Goal: Book appointment/travel/reservation: Book appointment/travel/reservation

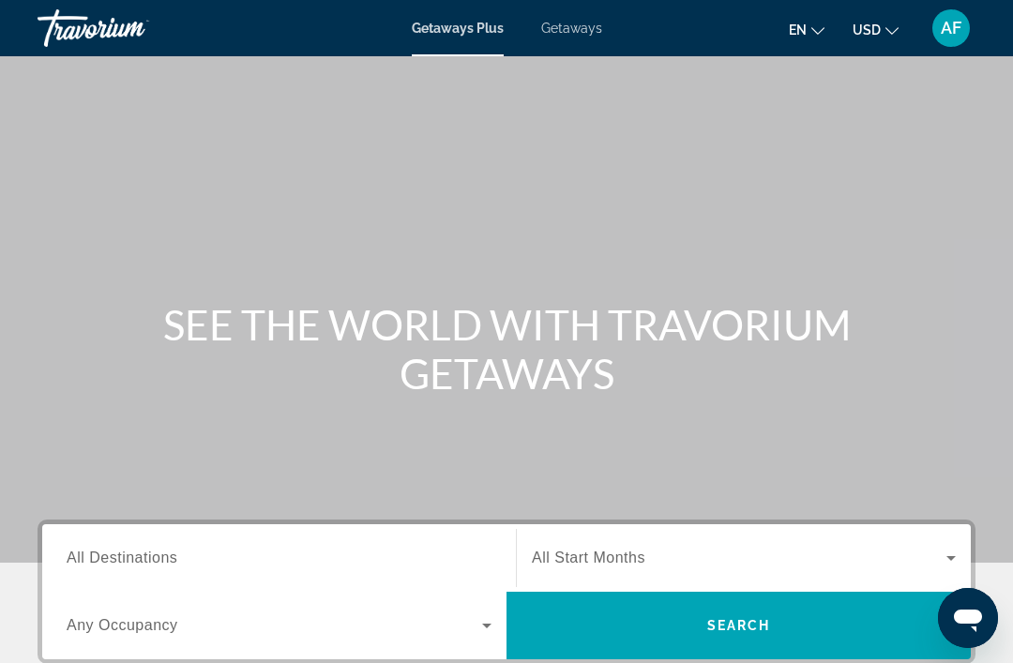
click at [159, 562] on span "All Destinations" at bounding box center [122, 558] width 111 height 16
click at [159, 562] on input "Destination All Destinations" at bounding box center [279, 559] width 425 height 23
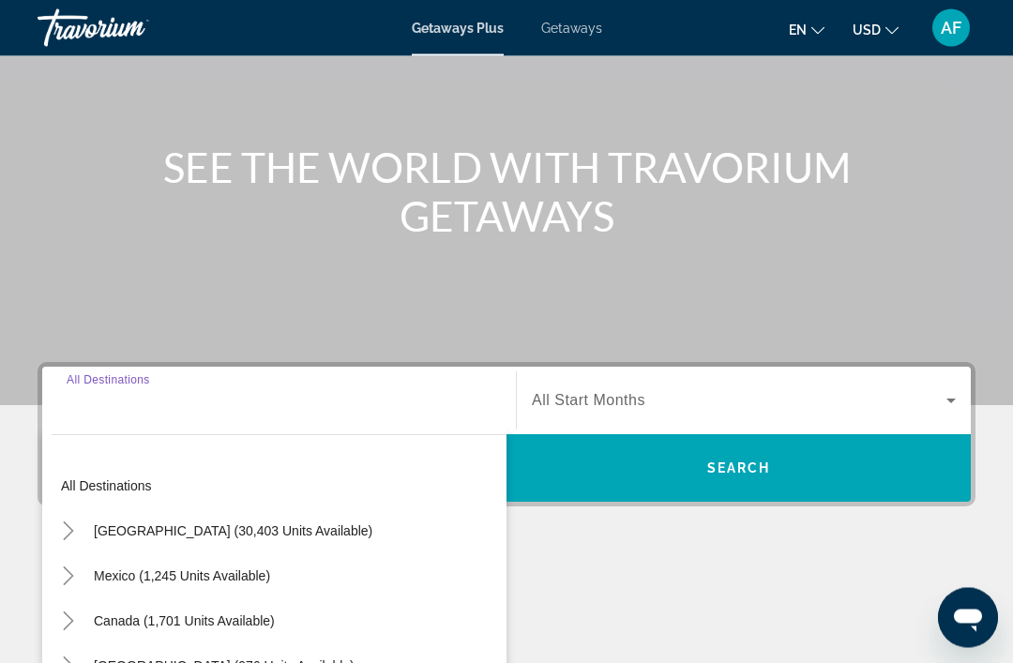
scroll to position [419, 0]
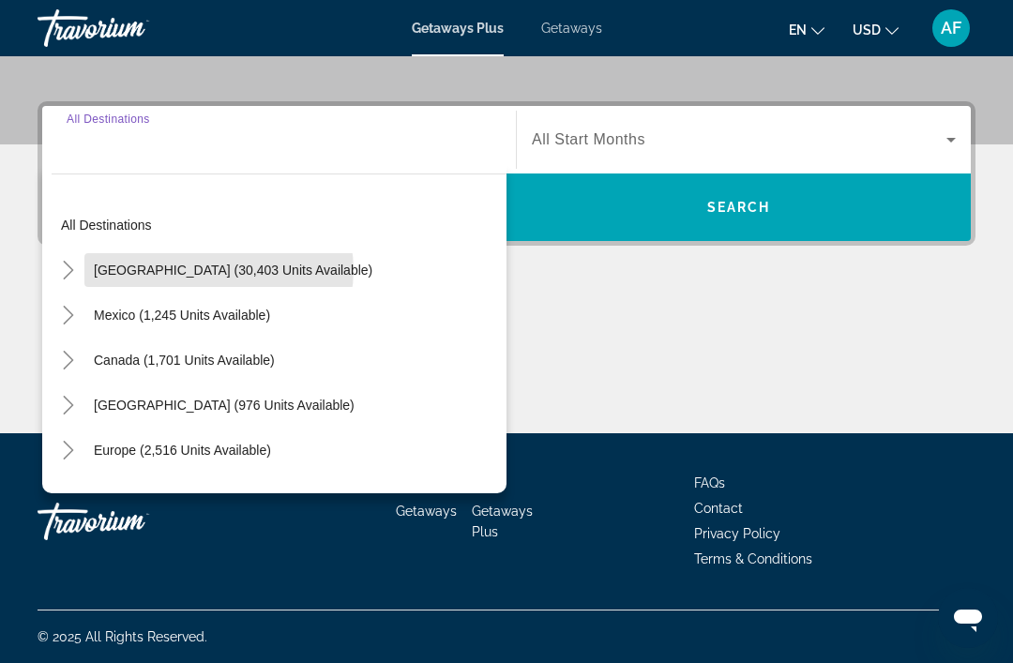
click at [219, 270] on span "[GEOGRAPHIC_DATA] (30,403 units available)" at bounding box center [233, 270] width 279 height 15
type input "**********"
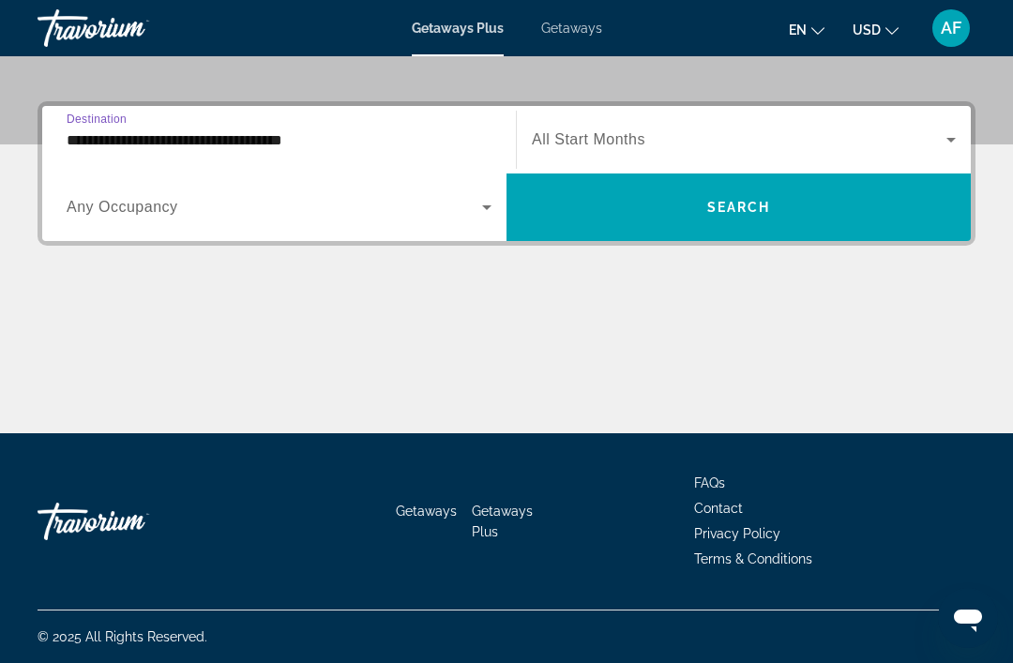
click at [140, 218] on span "Search widget" at bounding box center [275, 207] width 416 height 23
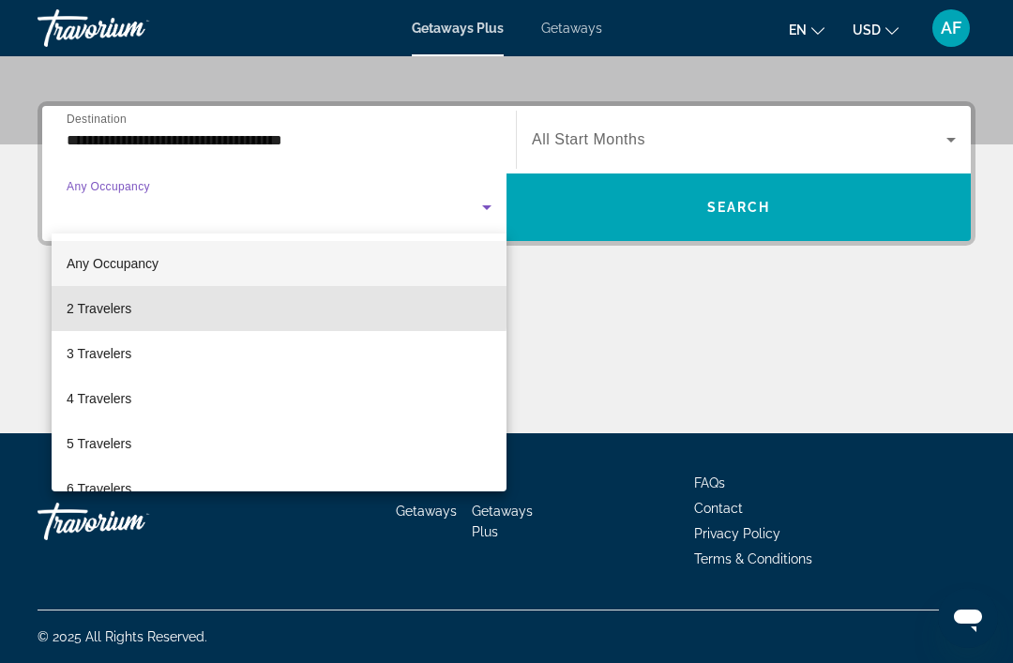
click at [128, 303] on span "2 Travelers" at bounding box center [99, 308] width 65 height 23
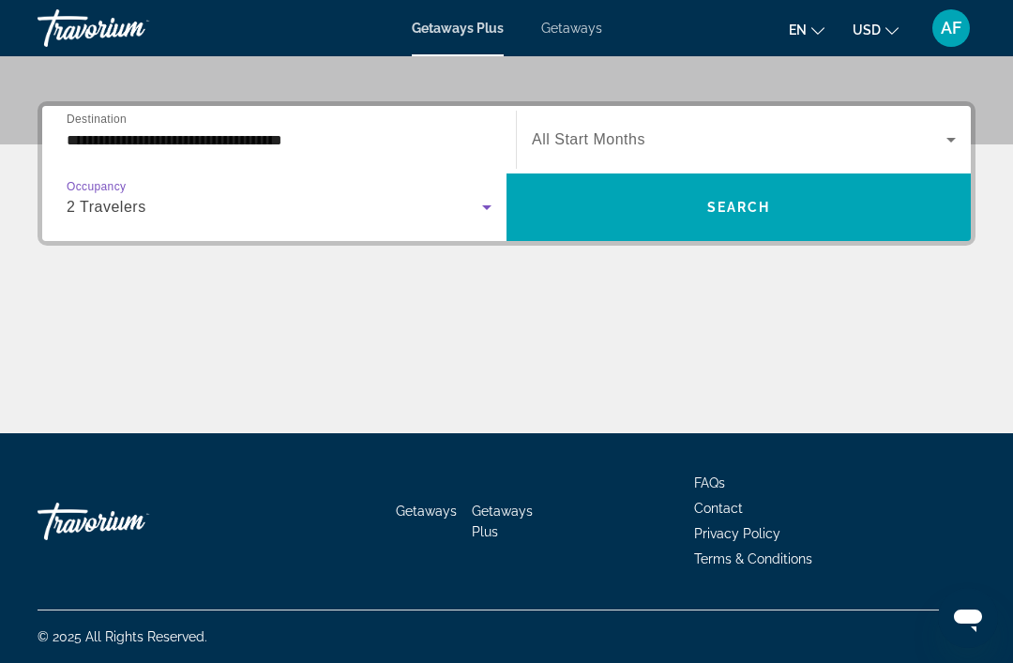
click at [632, 150] on span "Search widget" at bounding box center [739, 140] width 415 height 23
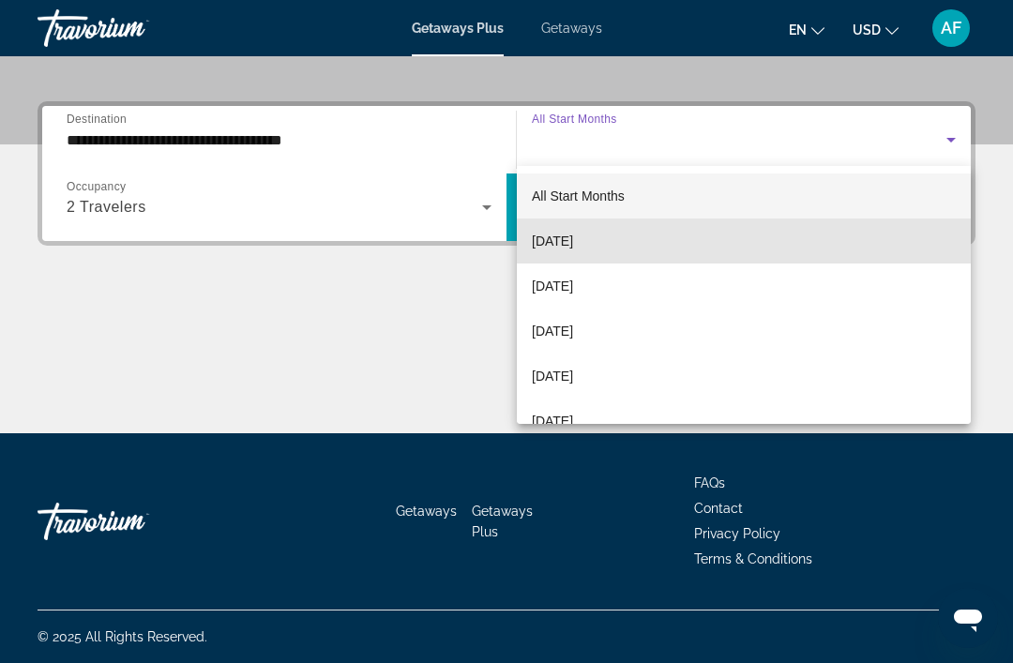
click at [573, 241] on span "[DATE]" at bounding box center [552, 241] width 41 height 23
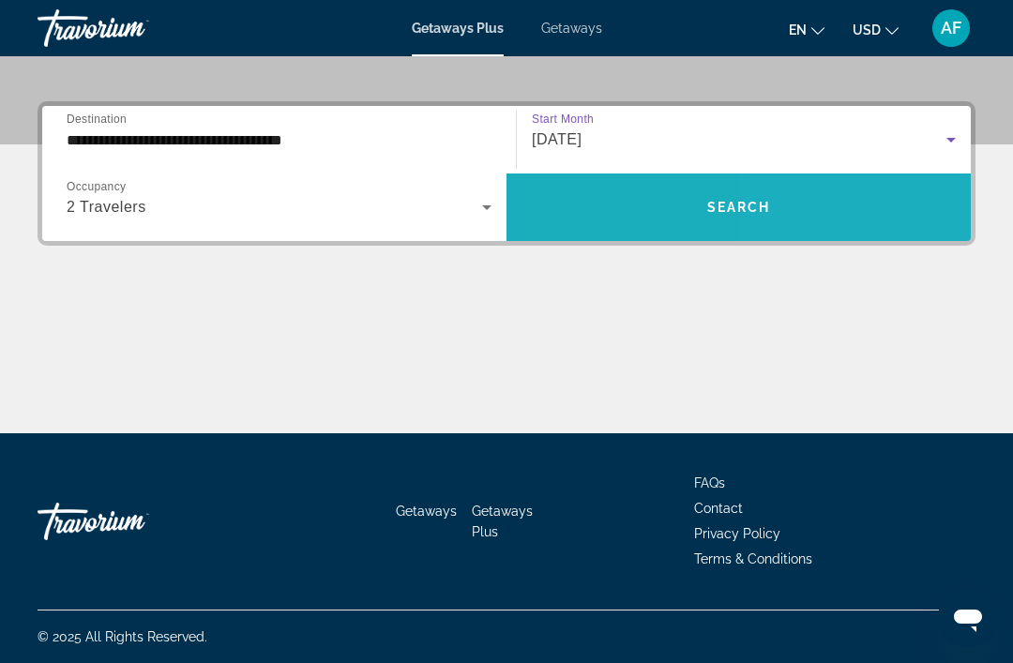
click at [814, 190] on span "Search widget" at bounding box center [739, 207] width 465 height 45
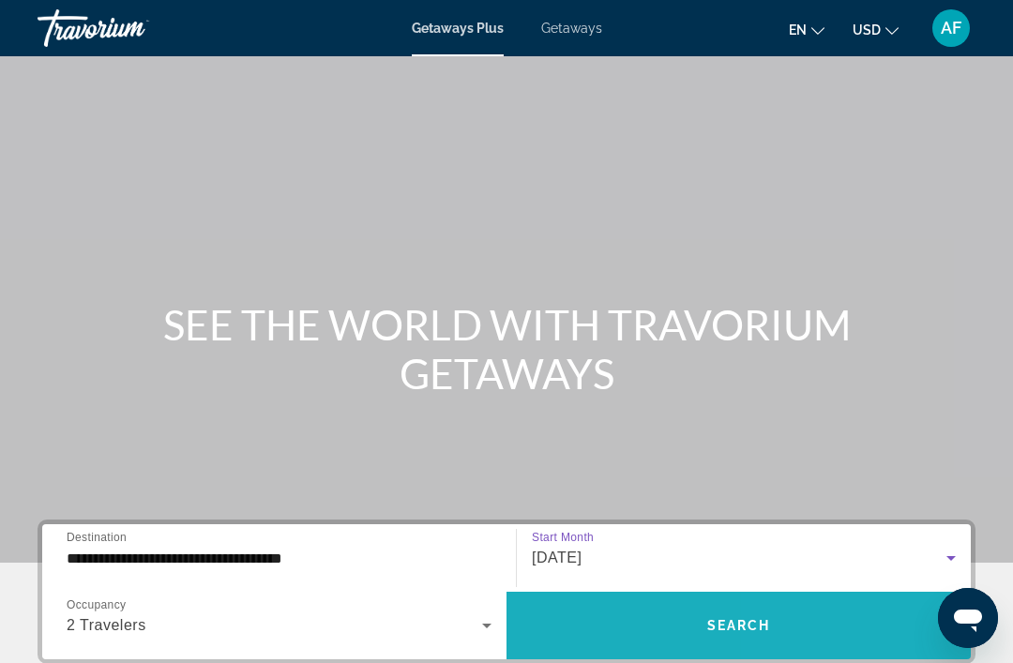
scroll to position [60, 0]
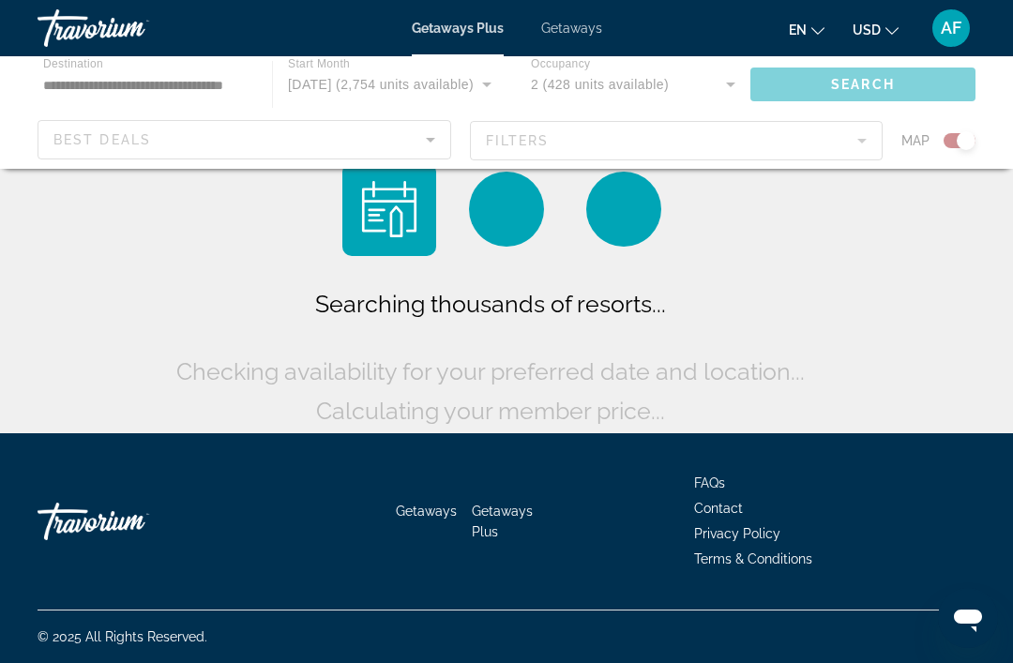
click at [144, 95] on div "Main content" at bounding box center [506, 112] width 1013 height 113
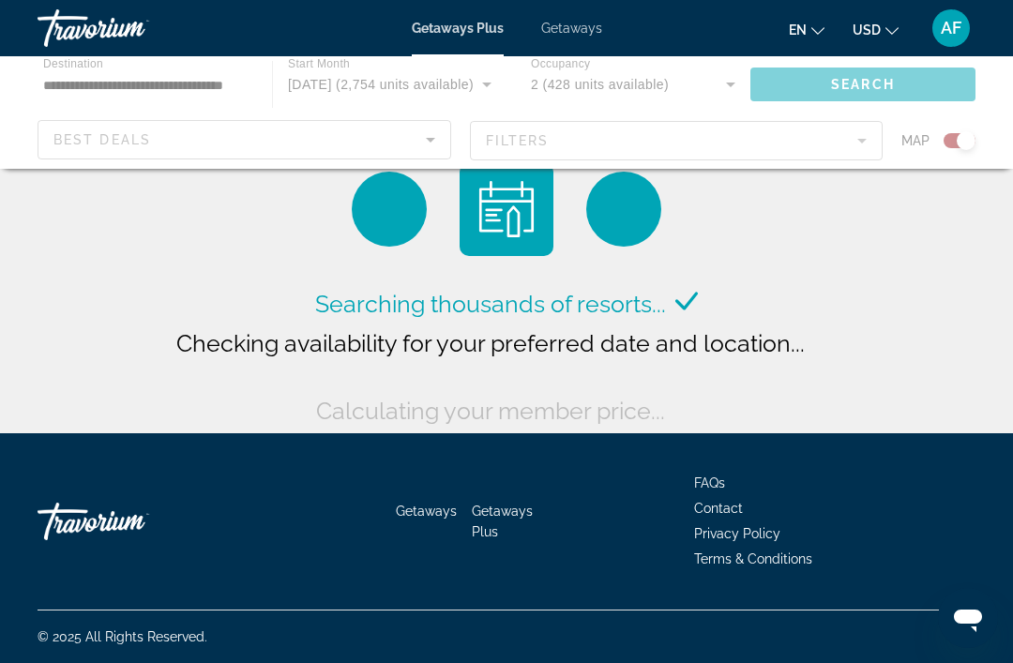
click at [111, 84] on div "Main content" at bounding box center [506, 112] width 1013 height 113
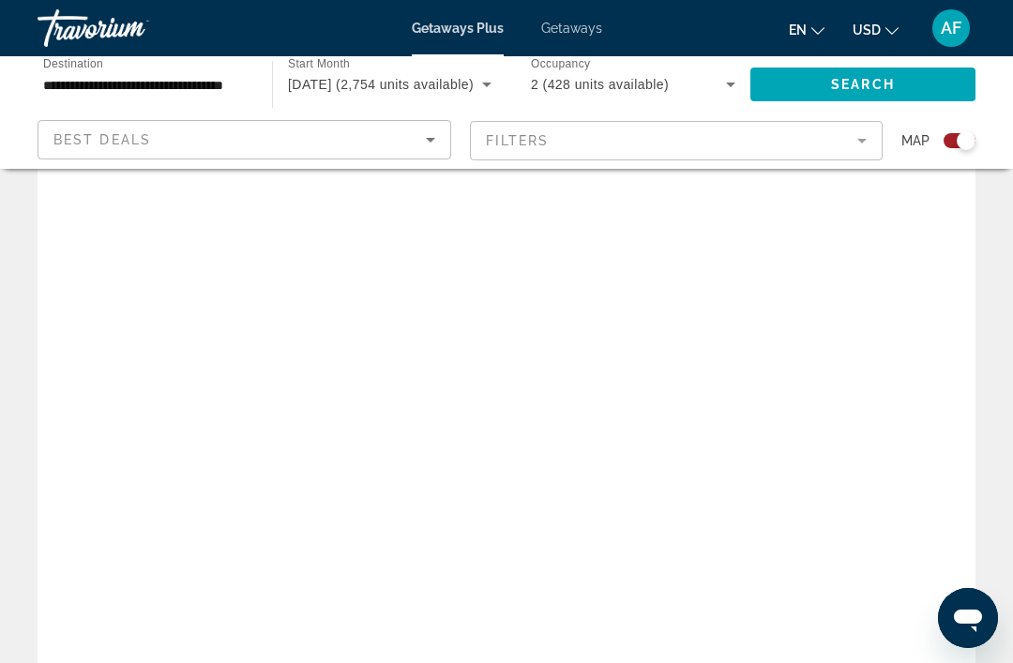
click at [151, 85] on input "**********" at bounding box center [145, 85] width 205 height 23
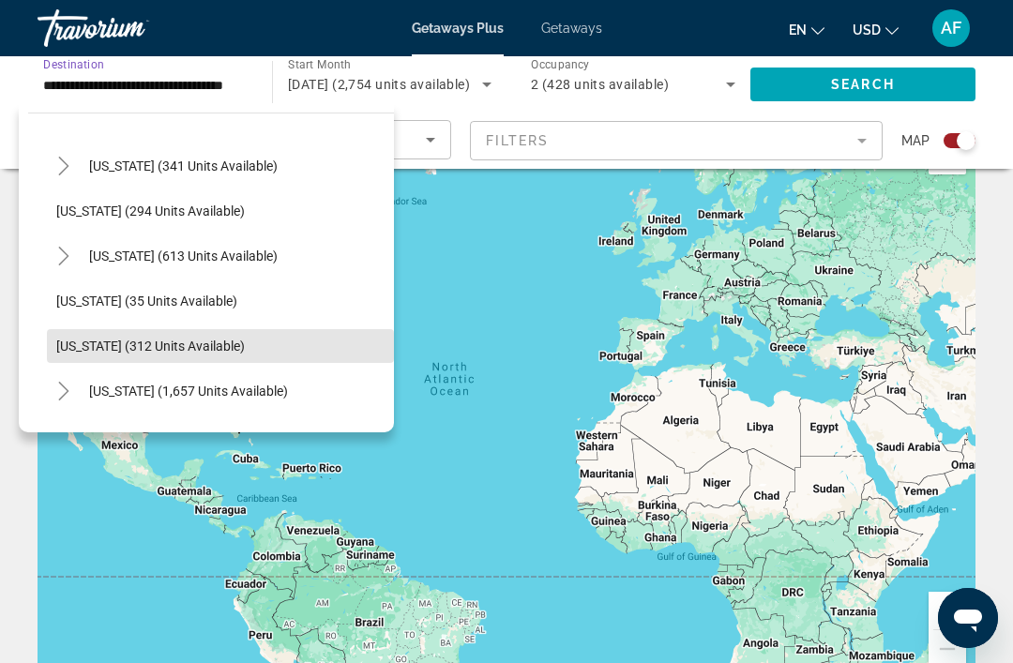
scroll to position [620, 0]
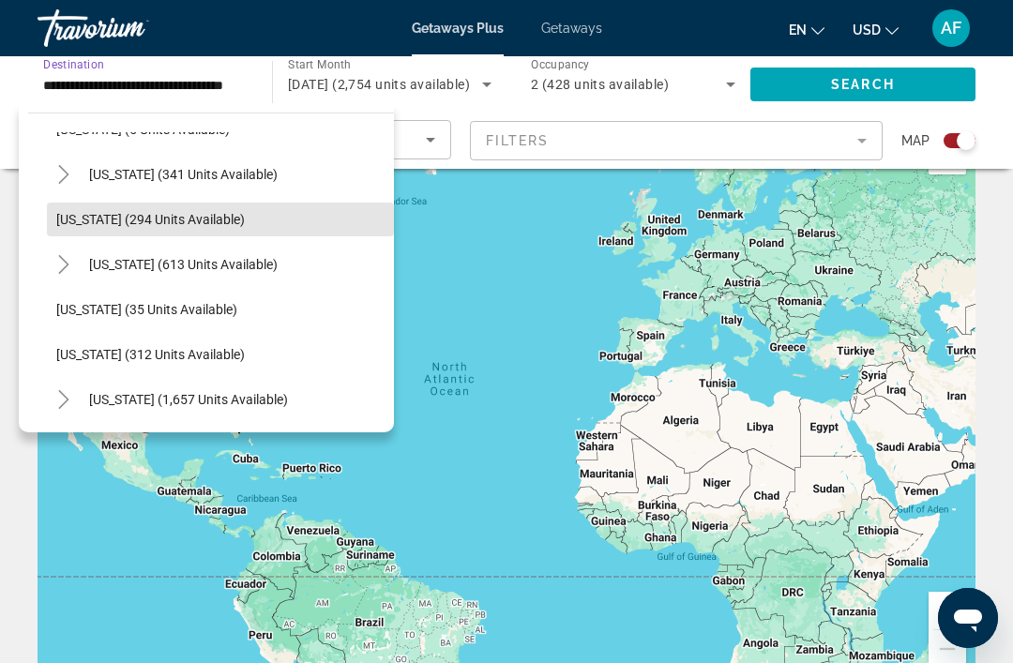
click at [192, 224] on span "[US_STATE] (294 units available)" at bounding box center [150, 219] width 189 height 15
type input "**********"
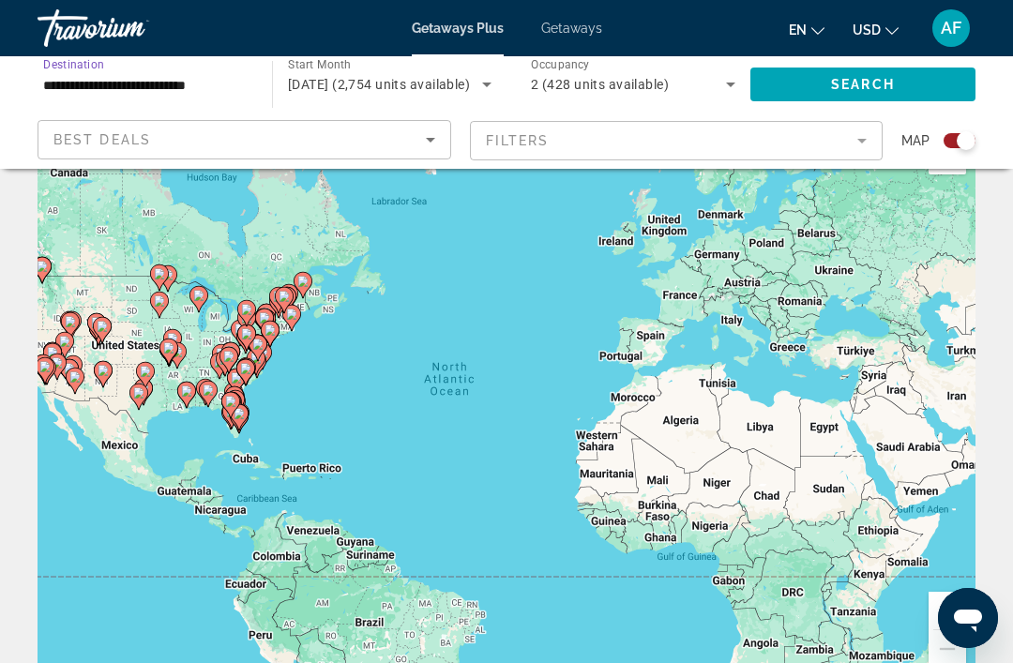
click at [866, 87] on span "Search" at bounding box center [863, 84] width 64 height 15
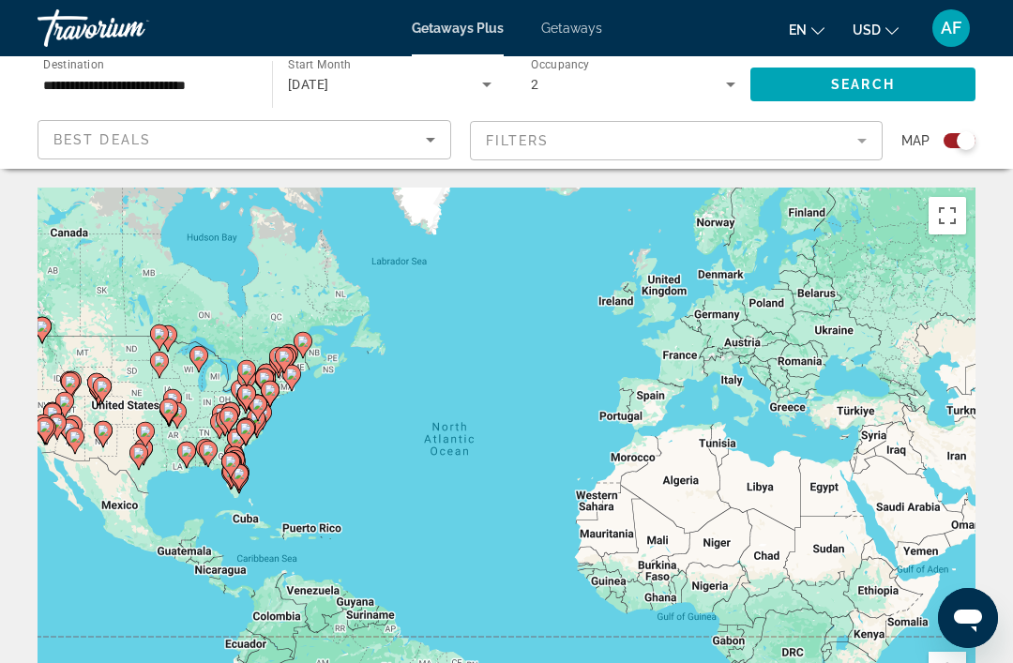
click at [876, 80] on span "Search" at bounding box center [863, 84] width 64 height 15
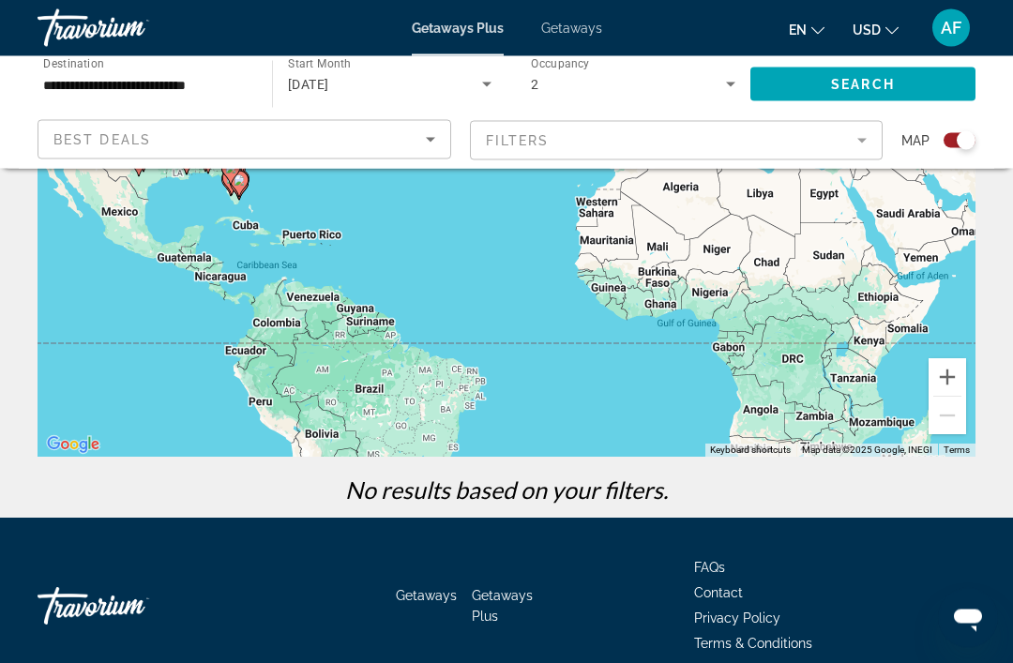
scroll to position [313, 0]
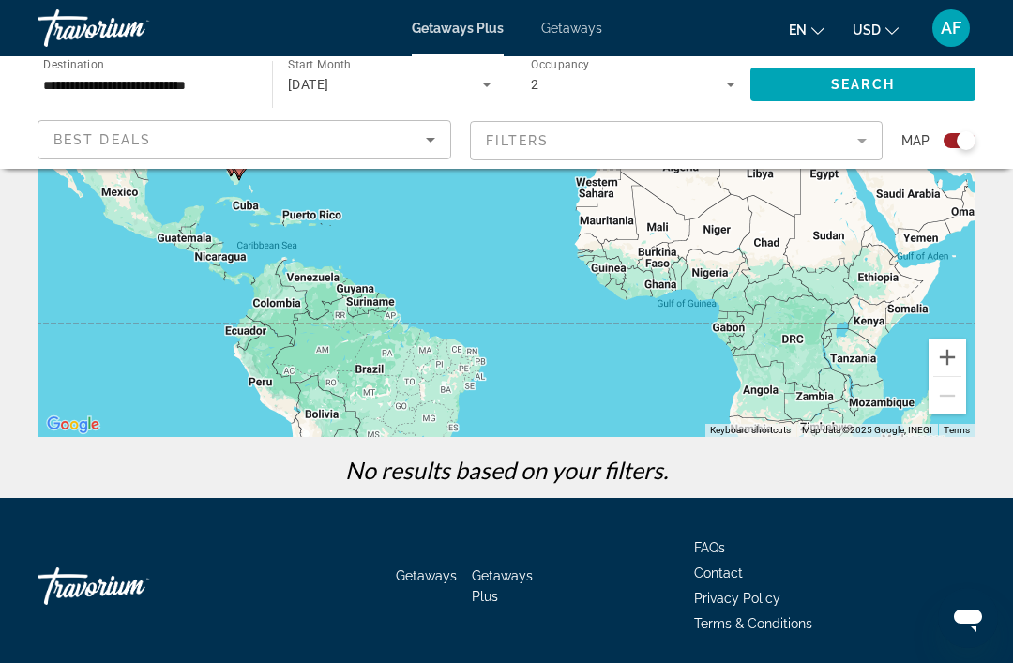
click at [423, 584] on span "Getaways" at bounding box center [426, 576] width 61 height 15
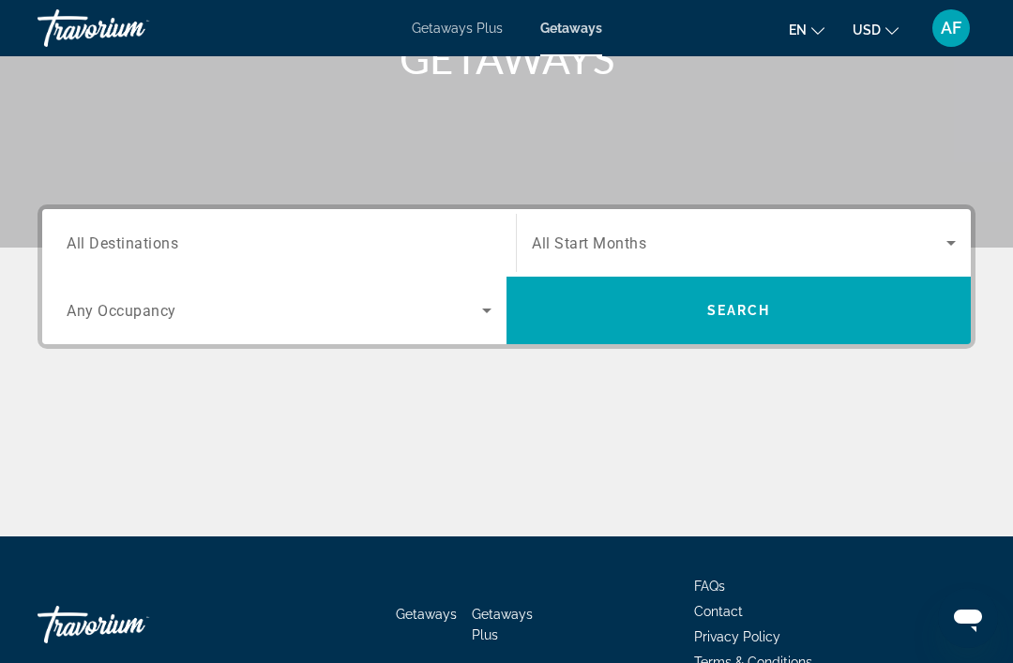
scroll to position [358, 0]
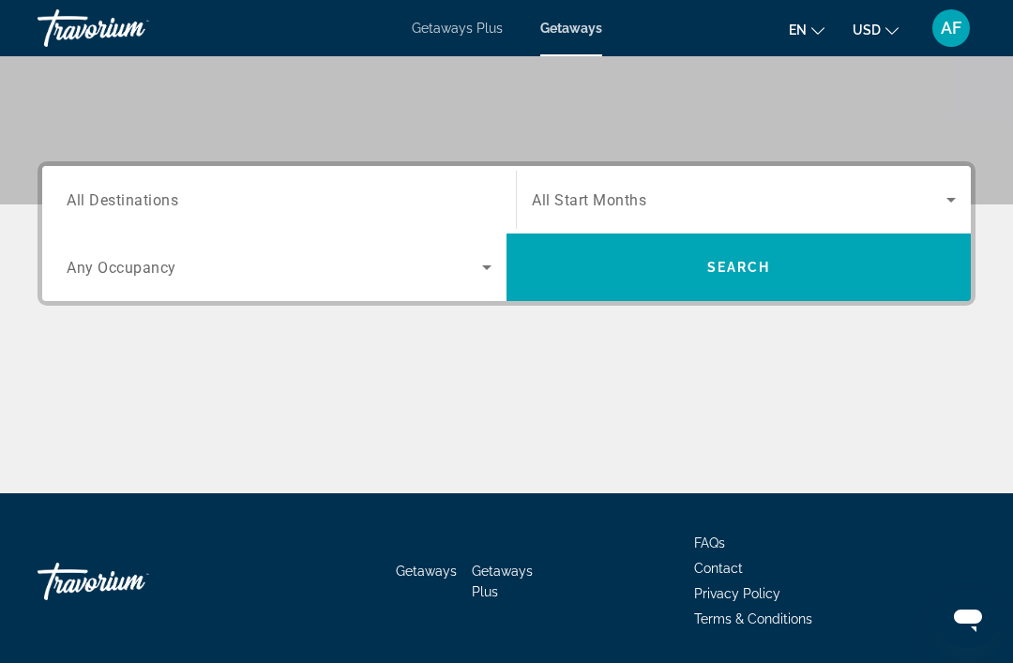
click at [124, 208] on span "All Destinations" at bounding box center [123, 199] width 112 height 18
click at [124, 208] on input "Destination All Destinations" at bounding box center [279, 201] width 425 height 23
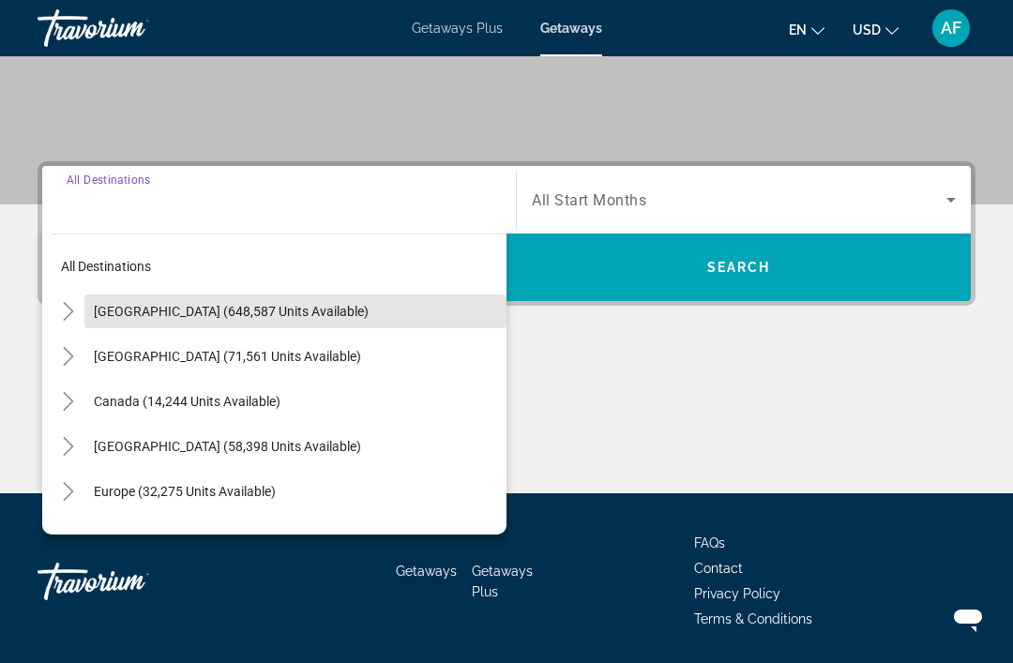
click at [276, 311] on span "[GEOGRAPHIC_DATA] (648,587 units available)" at bounding box center [231, 311] width 275 height 15
type input "**********"
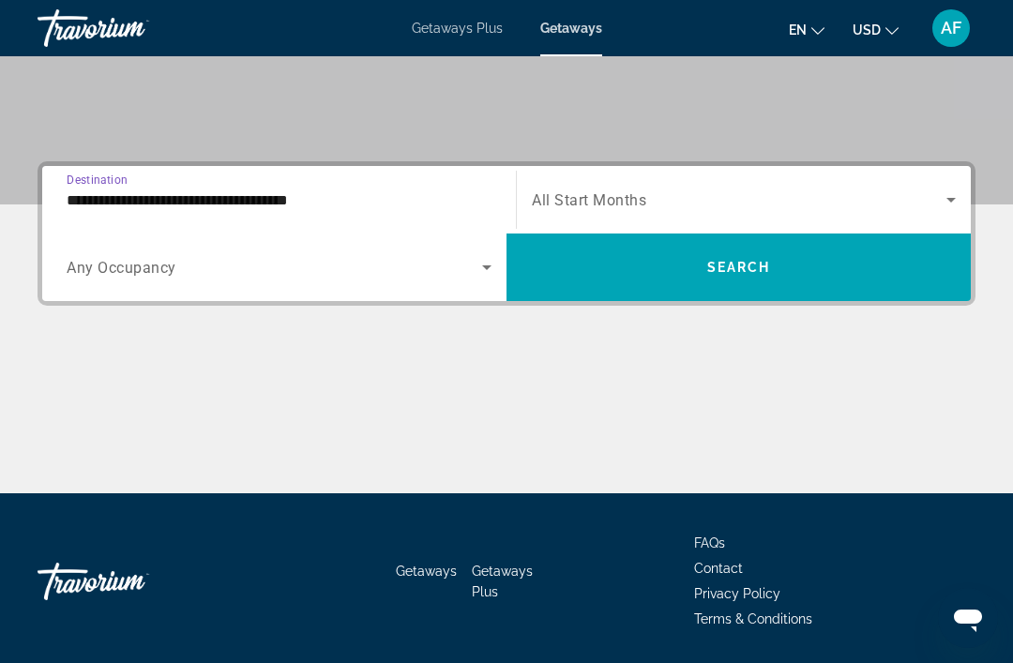
click at [475, 277] on span "Search widget" at bounding box center [275, 267] width 416 height 23
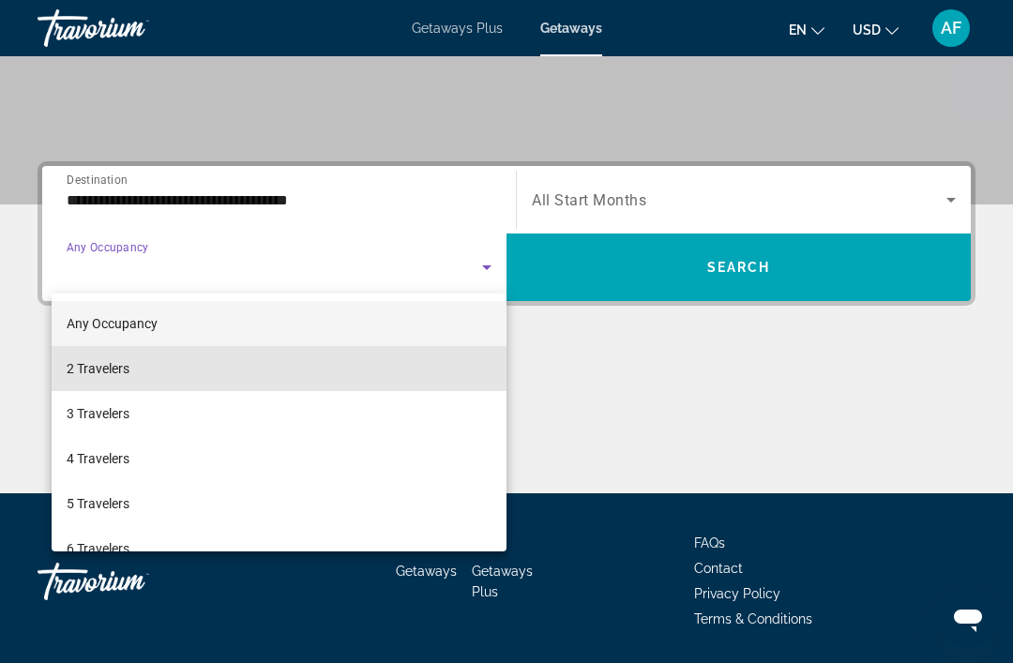
click at [143, 366] on mat-option "2 Travelers" at bounding box center [279, 368] width 455 height 45
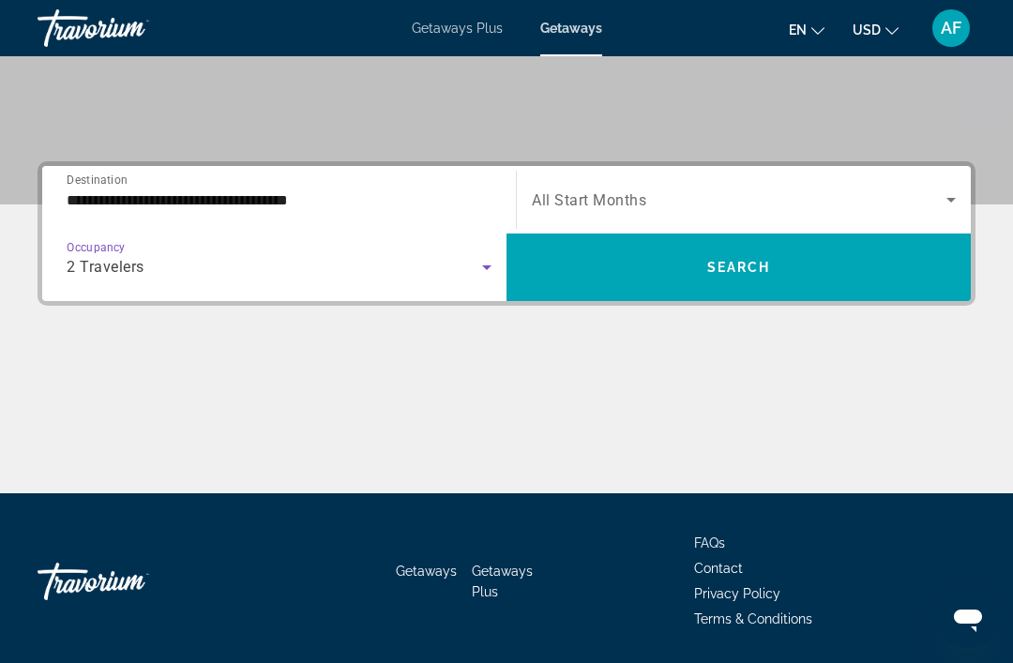
click at [635, 190] on span "Search widget" at bounding box center [739, 200] width 415 height 23
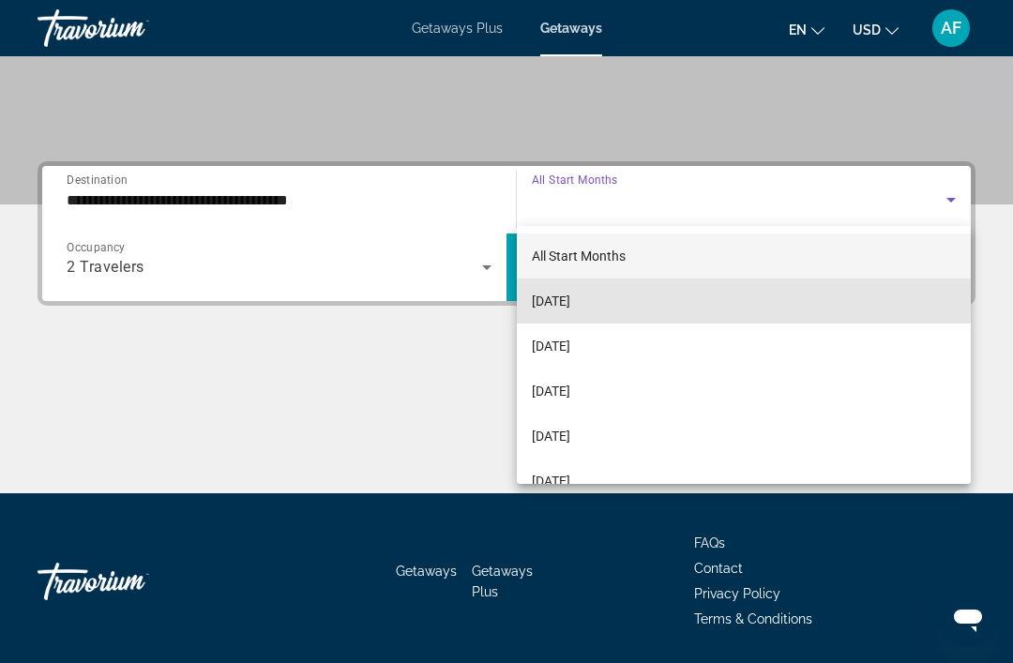
click at [571, 298] on span "[DATE]" at bounding box center [551, 301] width 38 height 23
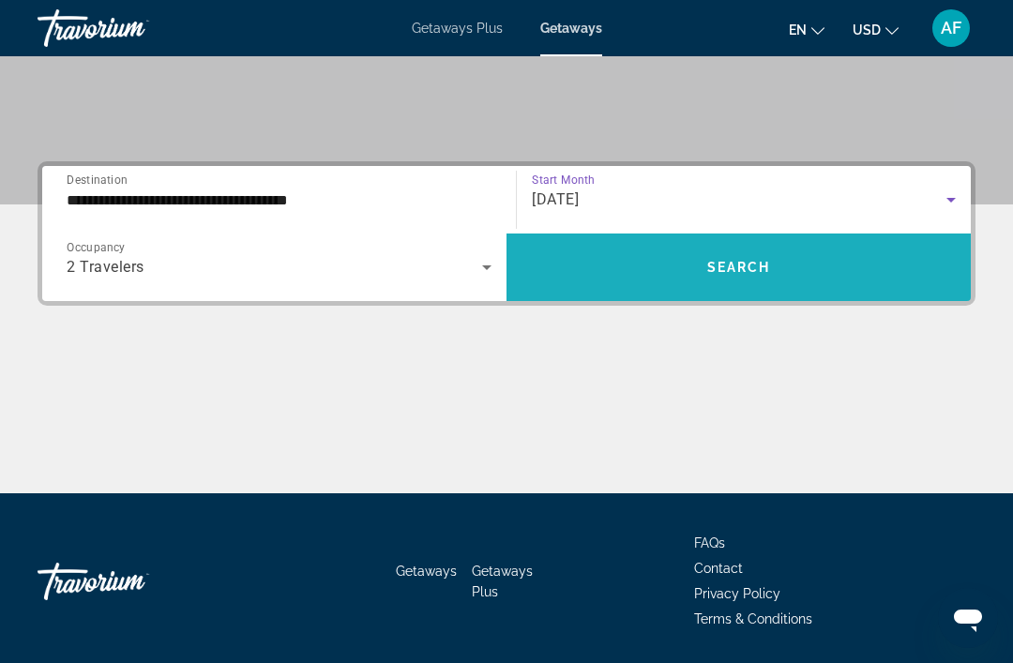
scroll to position [358, 0]
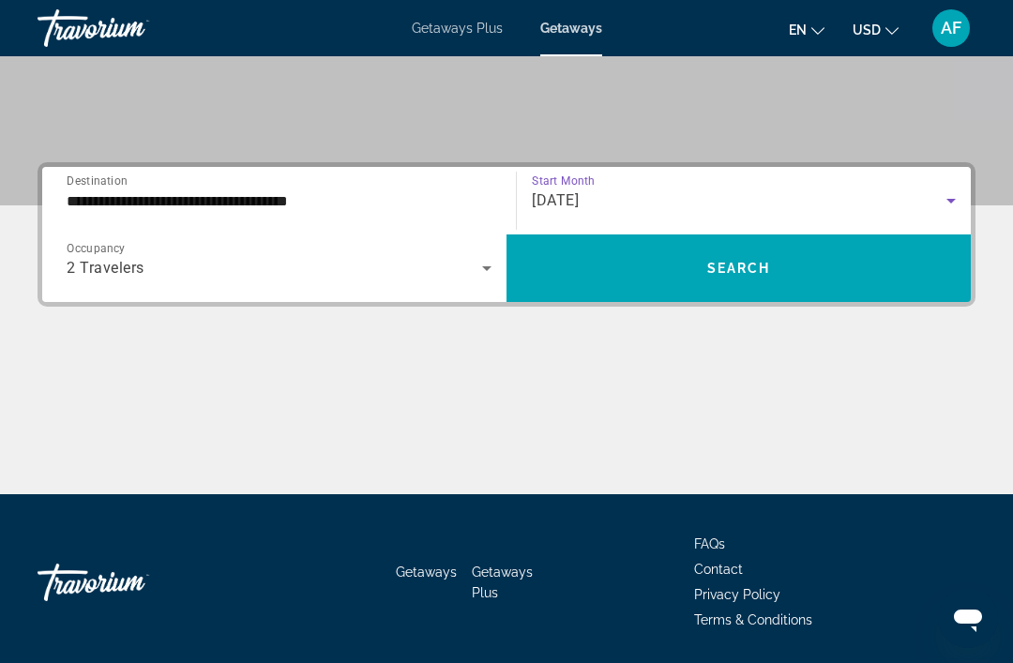
click at [688, 281] on span "Search widget" at bounding box center [739, 268] width 465 height 45
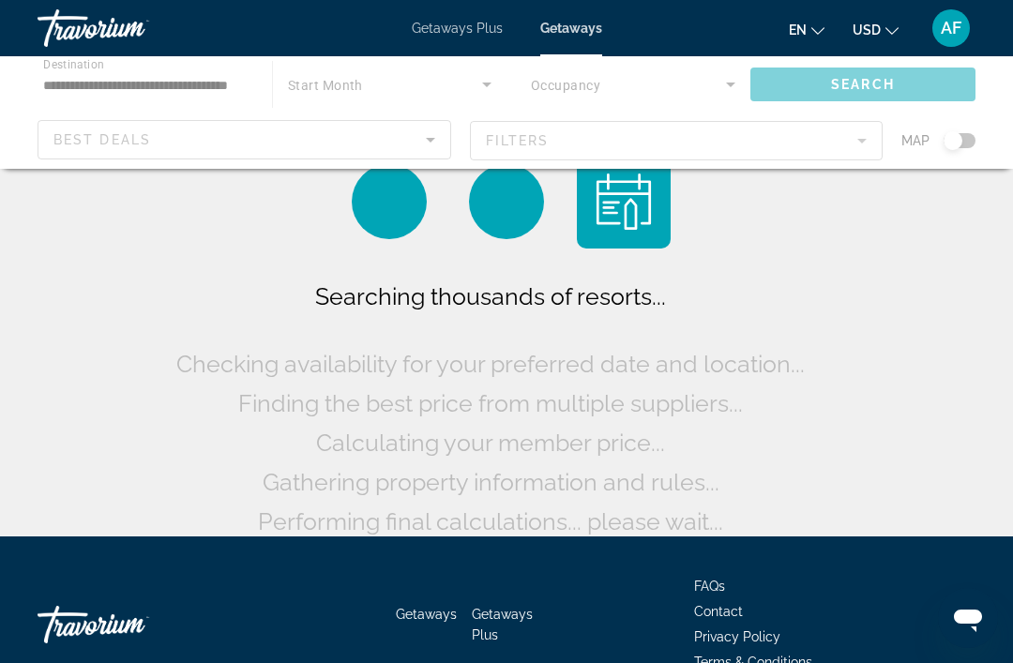
click at [160, 81] on div "Main content" at bounding box center [506, 112] width 1013 height 113
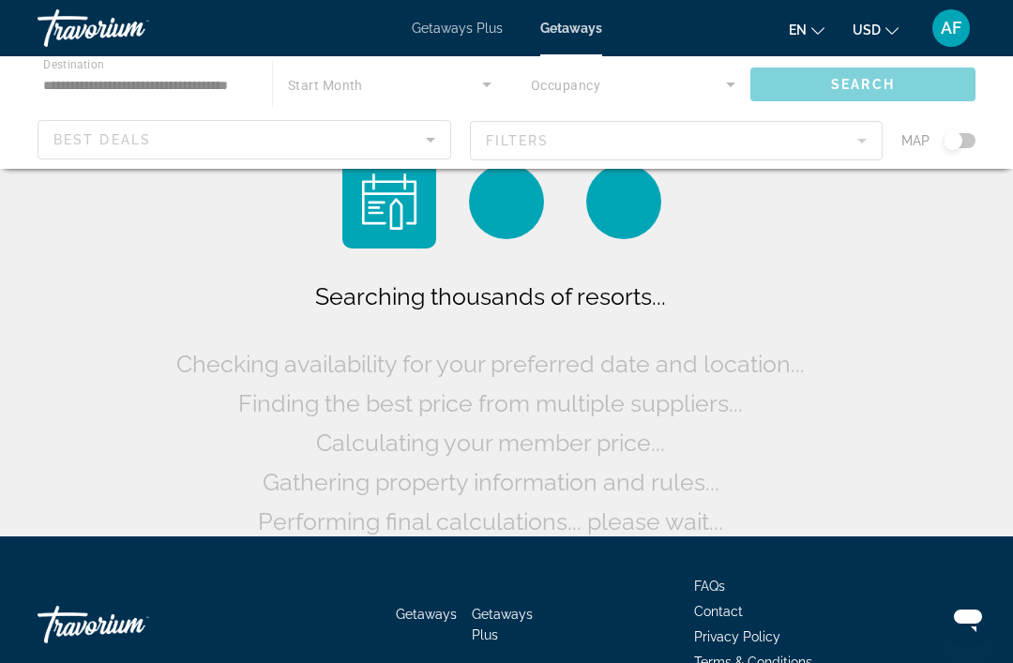
click at [155, 74] on div "Main content" at bounding box center [506, 112] width 1013 height 113
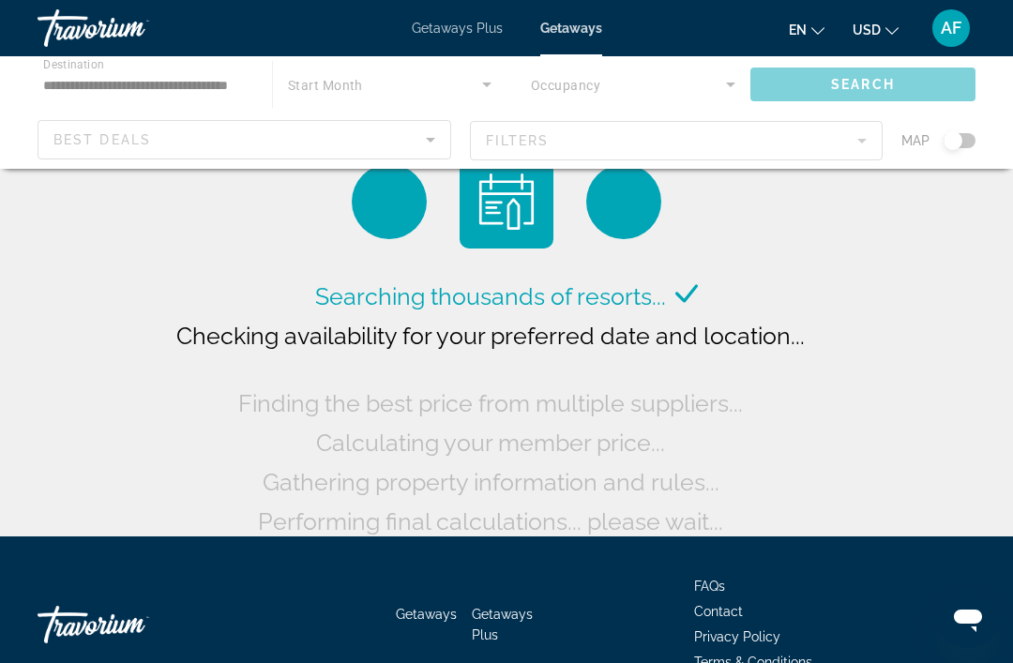
click at [160, 98] on div "Main content" at bounding box center [506, 112] width 1013 height 113
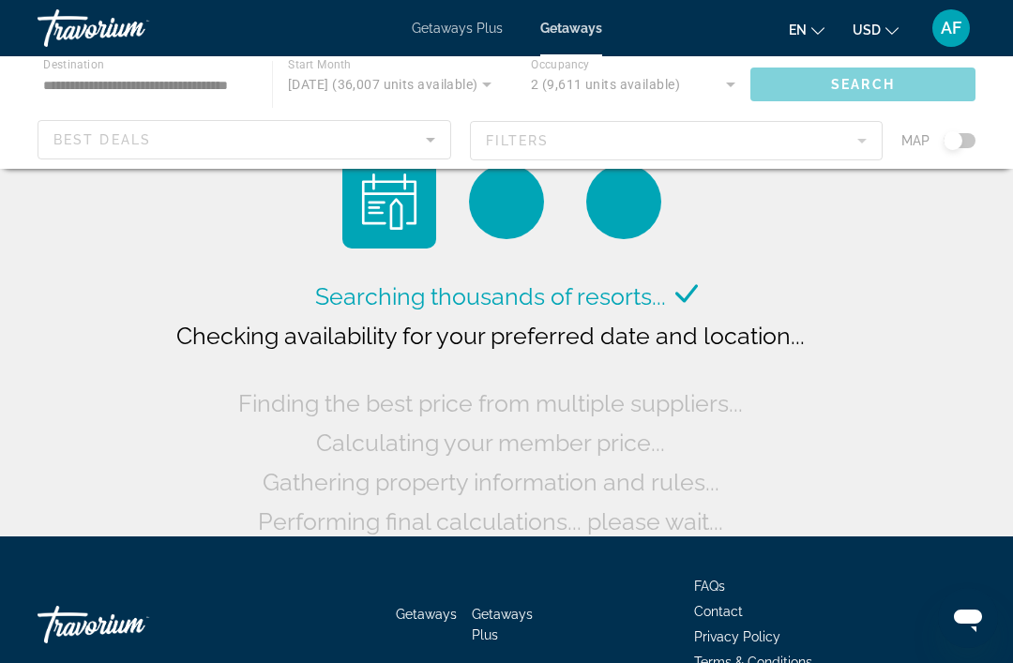
click at [177, 80] on div "Main content" at bounding box center [506, 112] width 1013 height 113
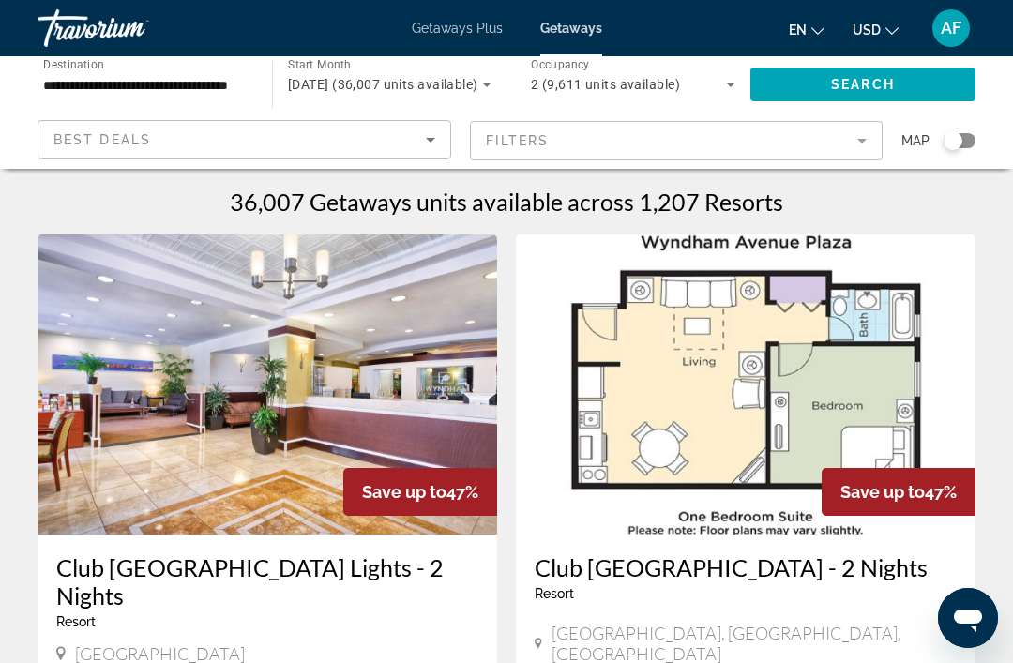
click at [114, 83] on input "**********" at bounding box center [145, 85] width 205 height 23
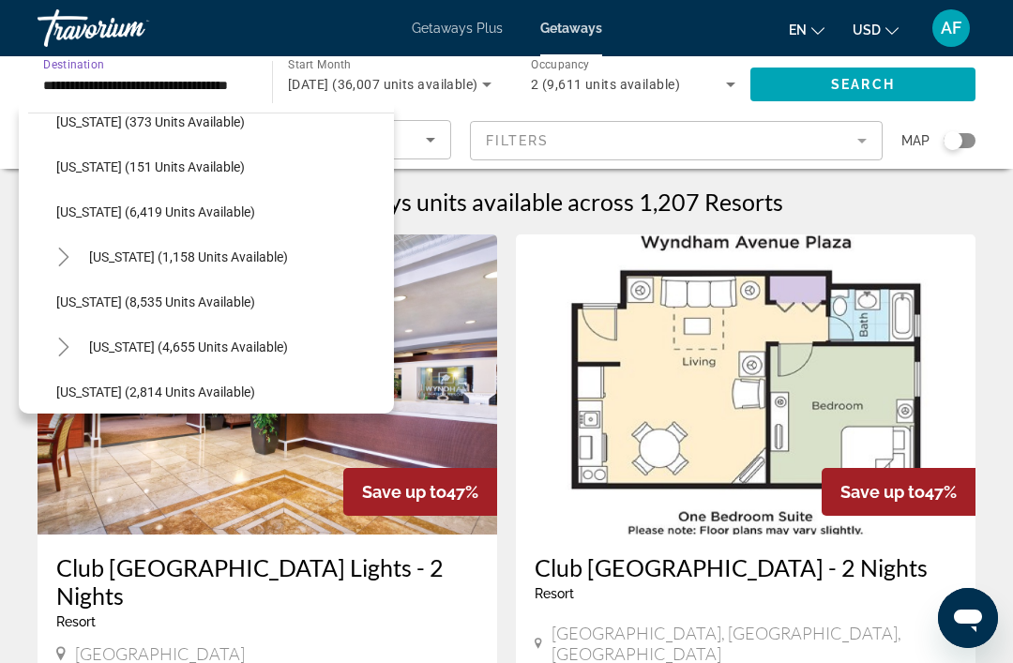
scroll to position [653, 0]
click at [190, 309] on span "[US_STATE] (8,535 units available)" at bounding box center [155, 303] width 199 height 15
type input "**********"
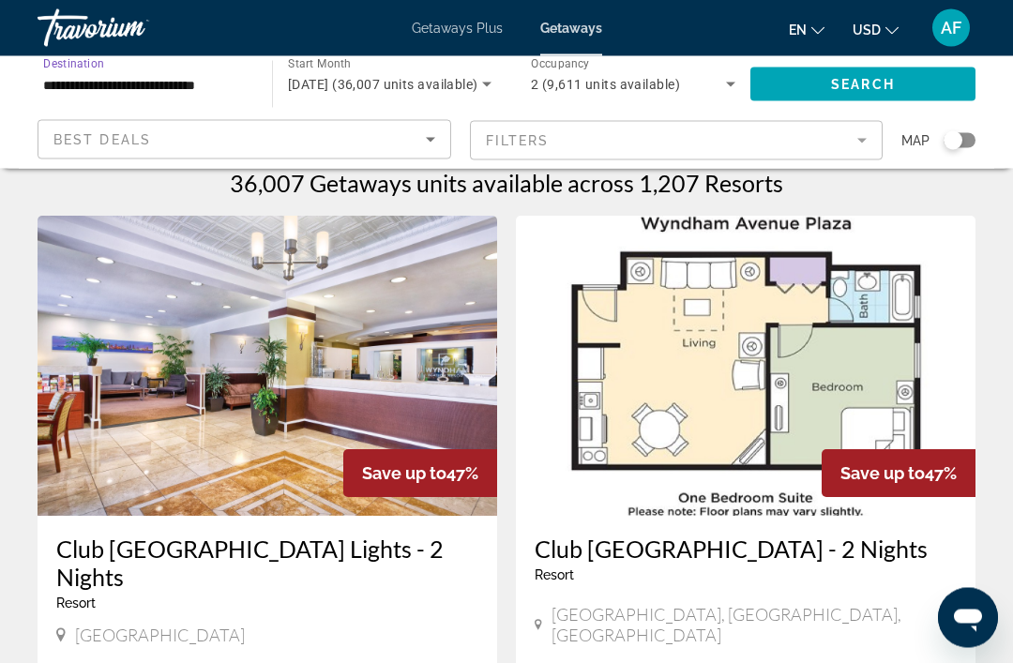
scroll to position [0, 0]
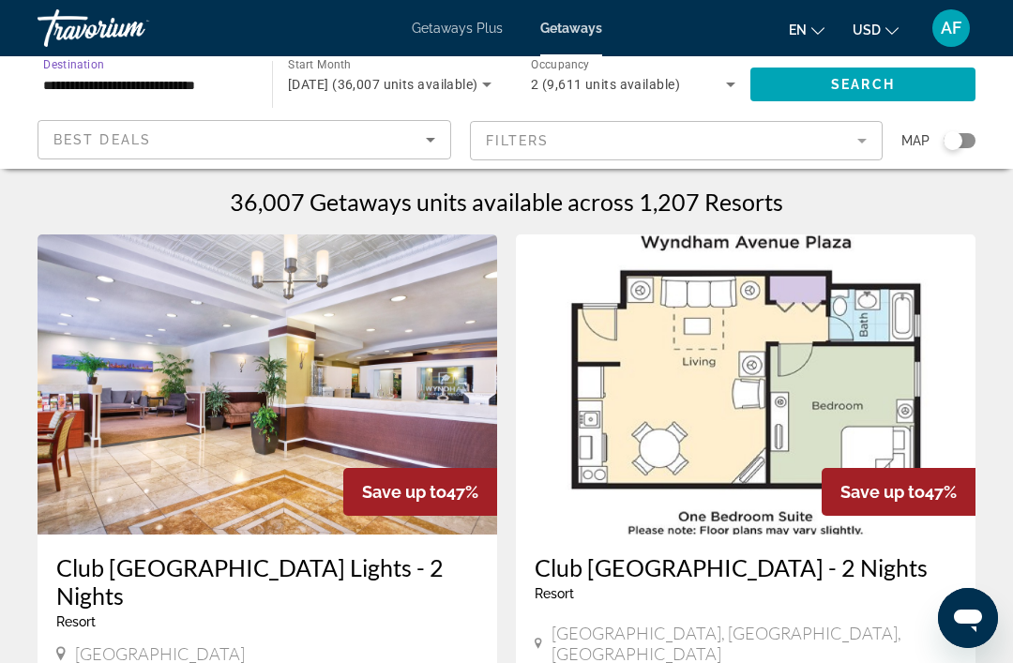
click at [853, 84] on span "Search" at bounding box center [863, 84] width 64 height 15
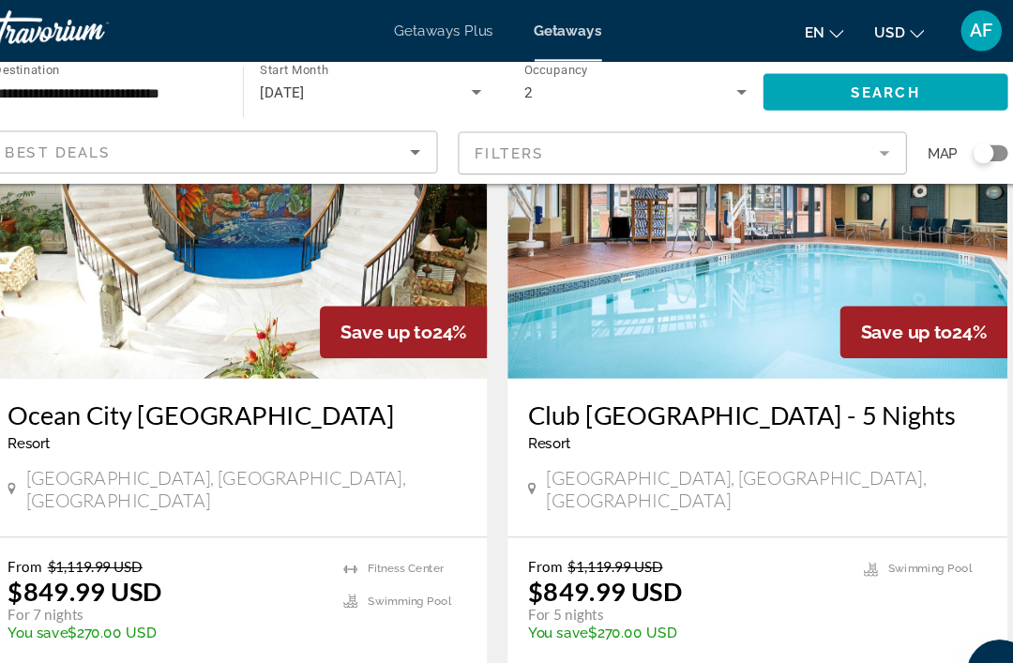
scroll to position [2990, 0]
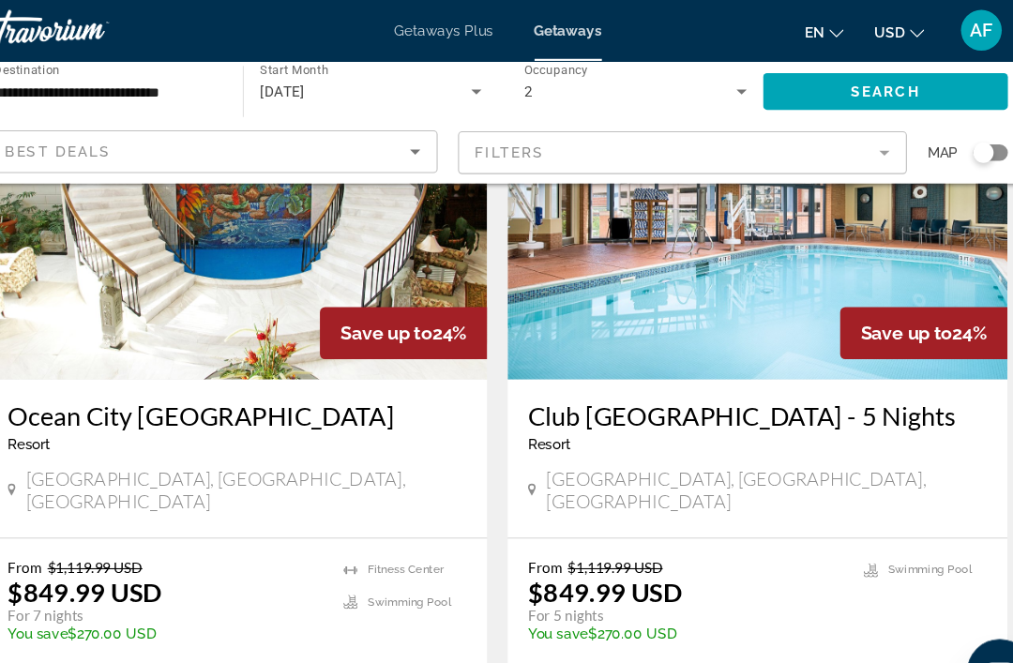
click at [682, 627] on span "View Resort" at bounding box center [703, 634] width 111 height 15
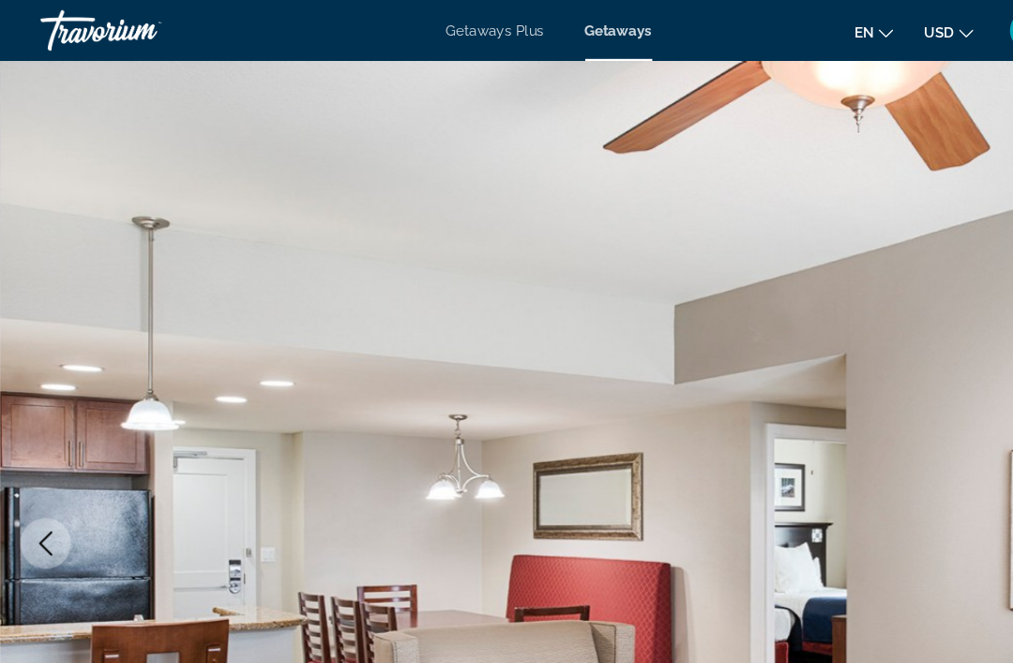
click at [470, 34] on span "Getaways Plus" at bounding box center [457, 28] width 91 height 15
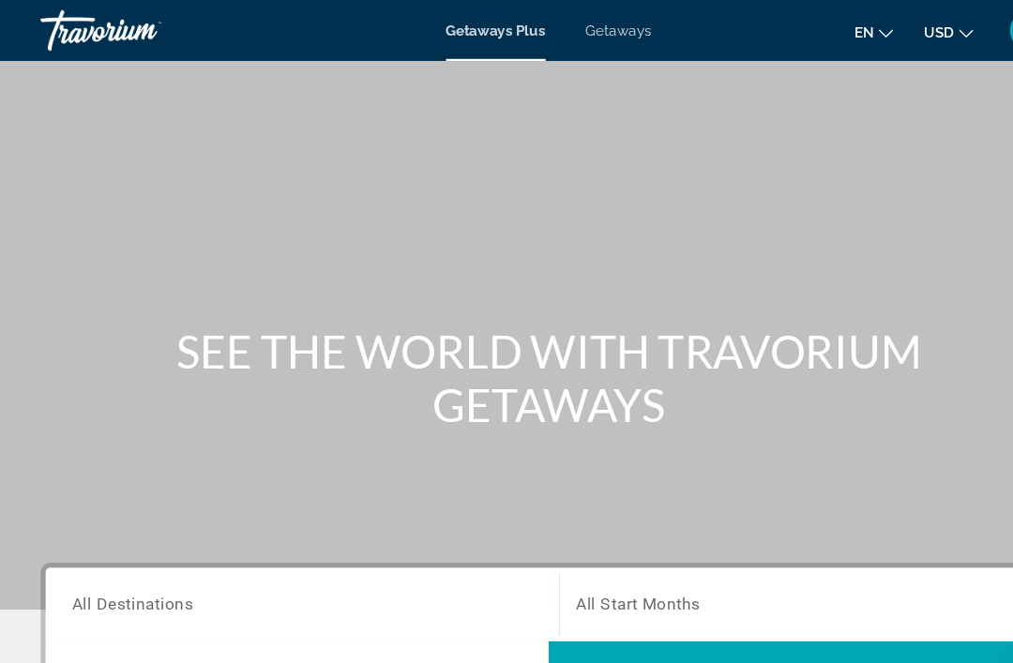
click at [571, 27] on span "Getaways" at bounding box center [571, 28] width 61 height 15
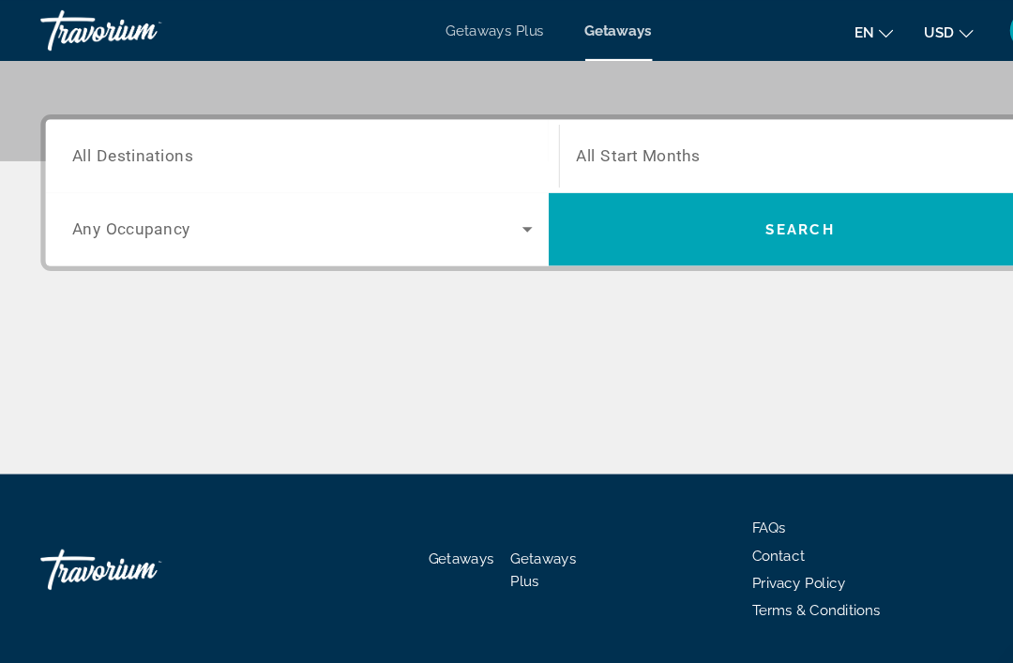
scroll to position [414, 0]
click at [160, 153] on div "Destination All Destinations" at bounding box center [279, 144] width 425 height 53
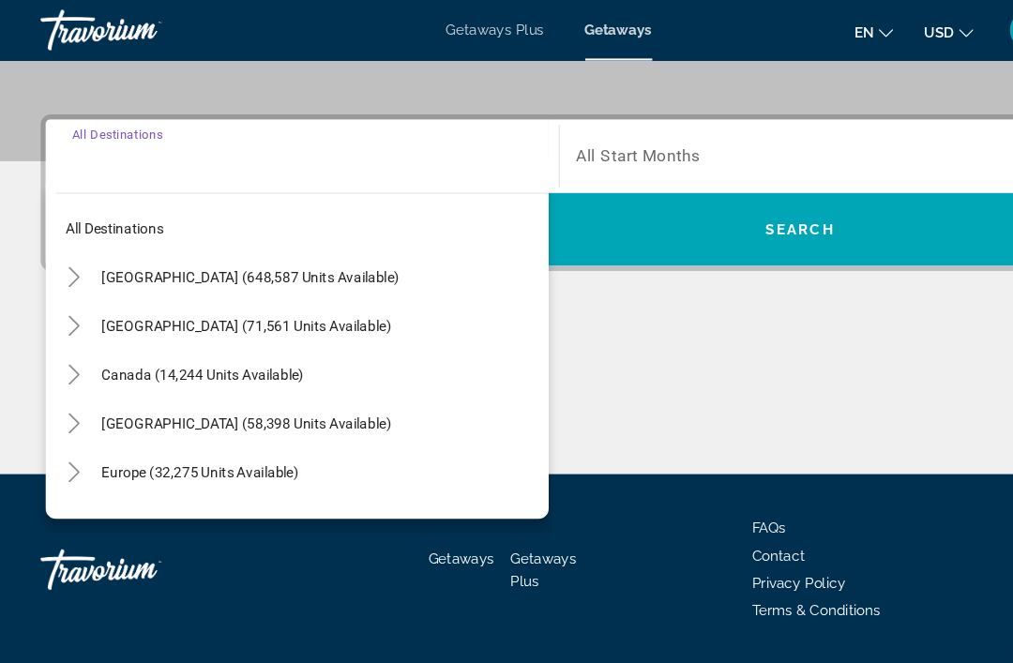
click at [270, 250] on span "[GEOGRAPHIC_DATA] (648,587 units available)" at bounding box center [231, 256] width 275 height 15
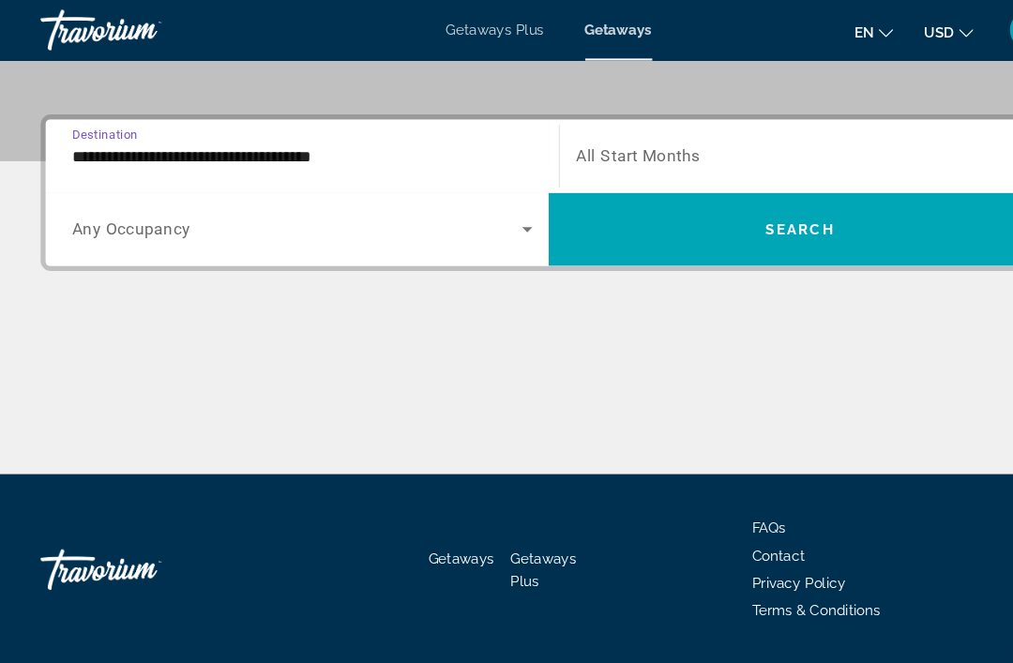
click at [245, 145] on input "**********" at bounding box center [279, 145] width 425 height 23
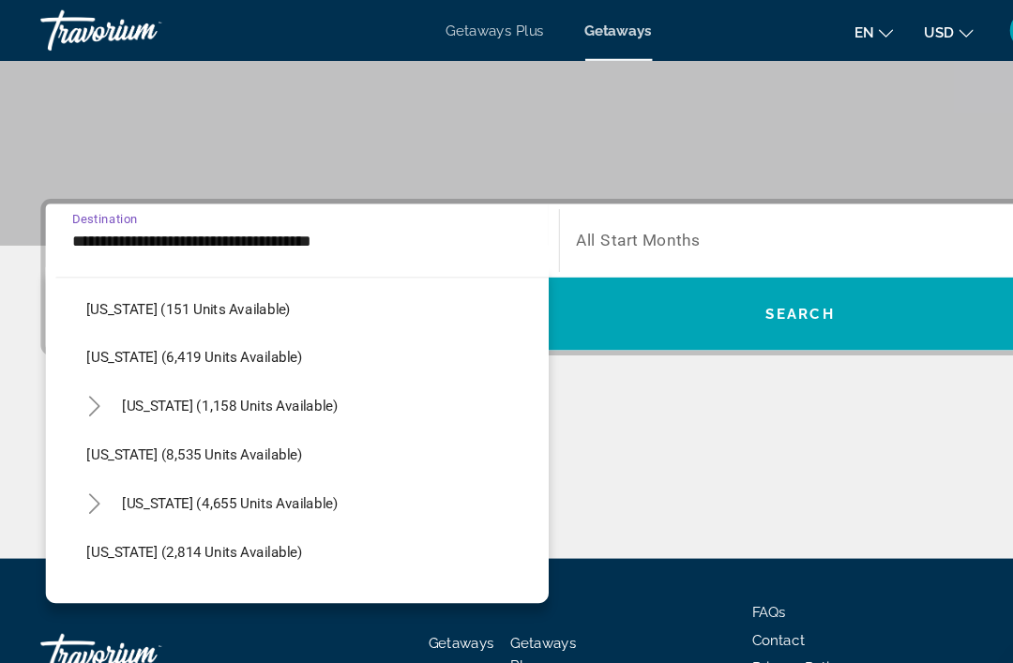
scroll to position [684, 0]
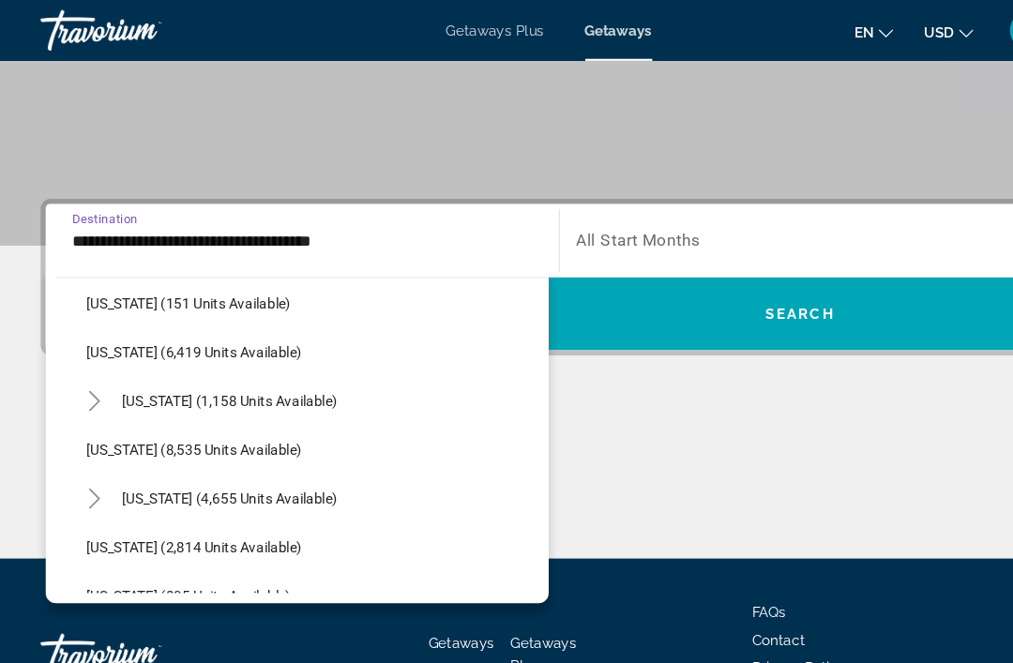
click at [251, 423] on span "Search widget" at bounding box center [288, 415] width 436 height 45
type input "**********"
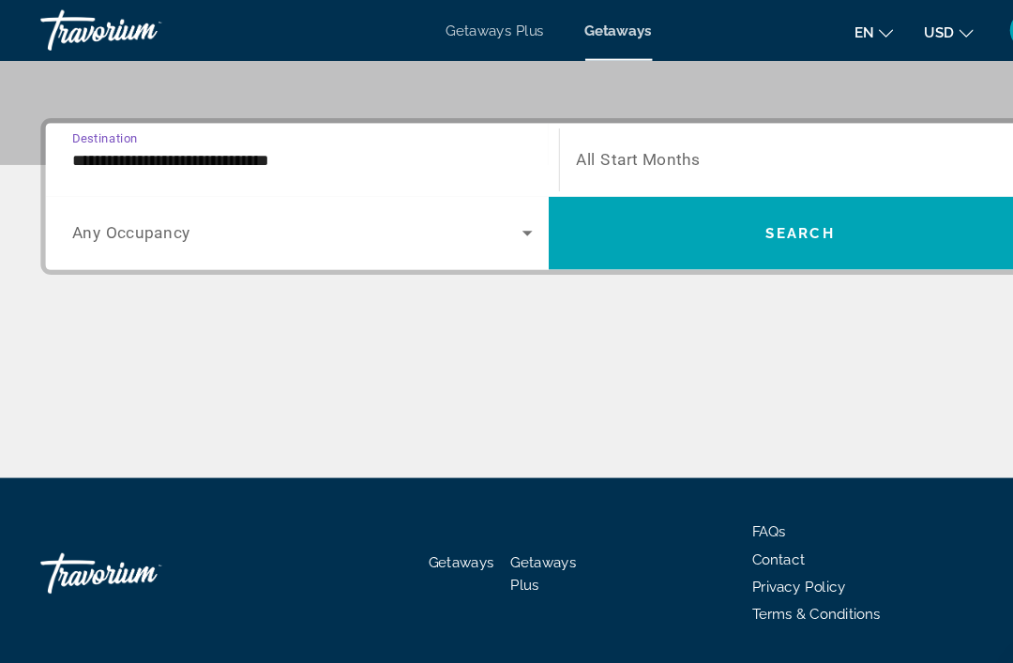
scroll to position [414, 0]
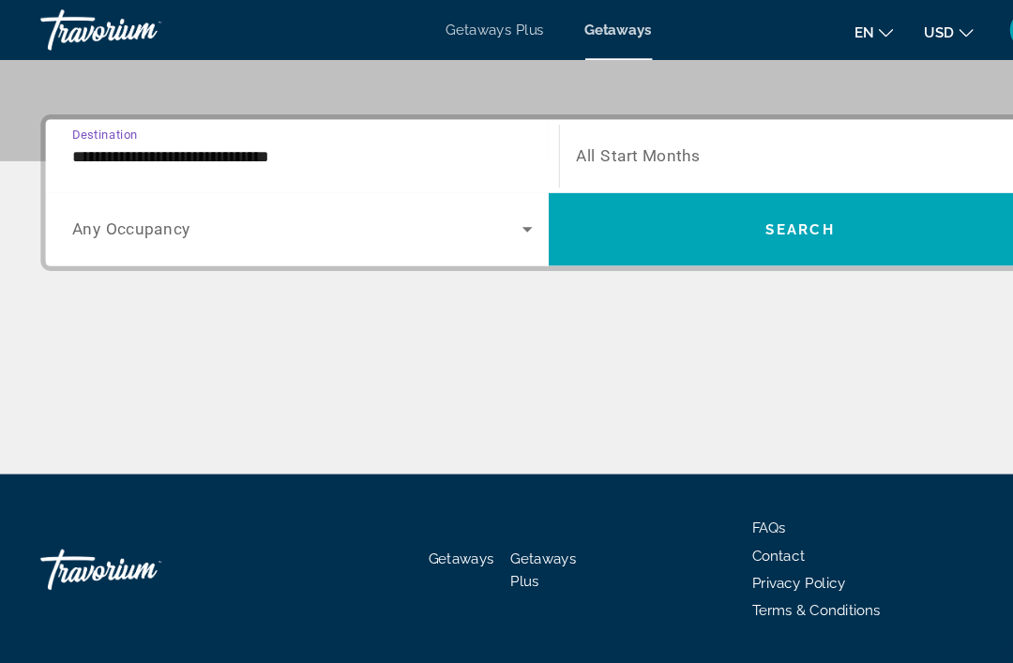
click at [621, 153] on span "Search widget" at bounding box center [739, 144] width 415 height 23
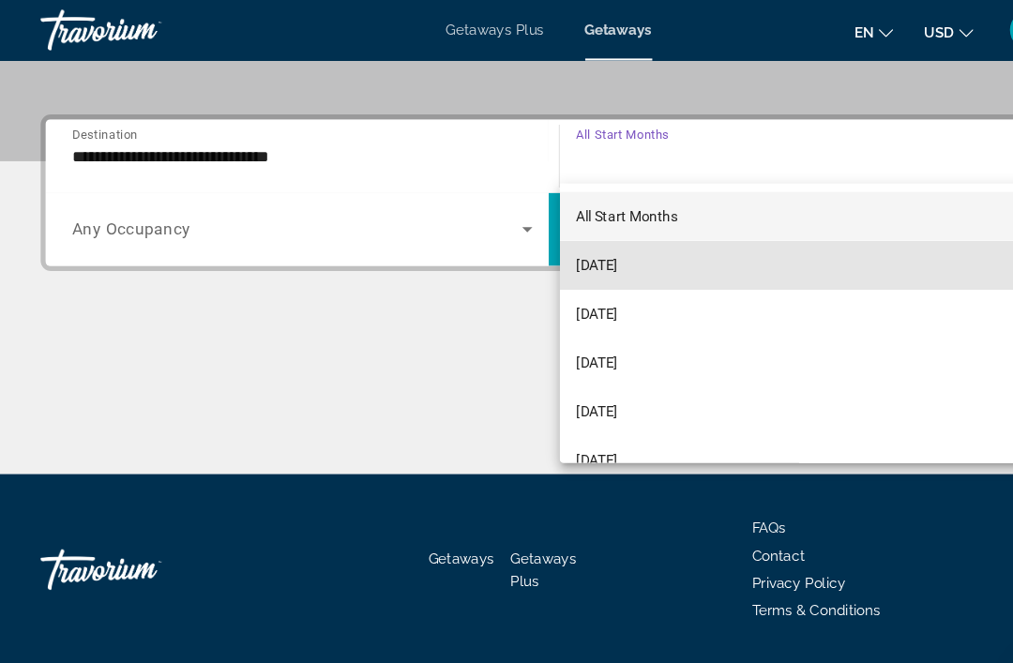
click at [571, 245] on span "[DATE]" at bounding box center [551, 245] width 38 height 23
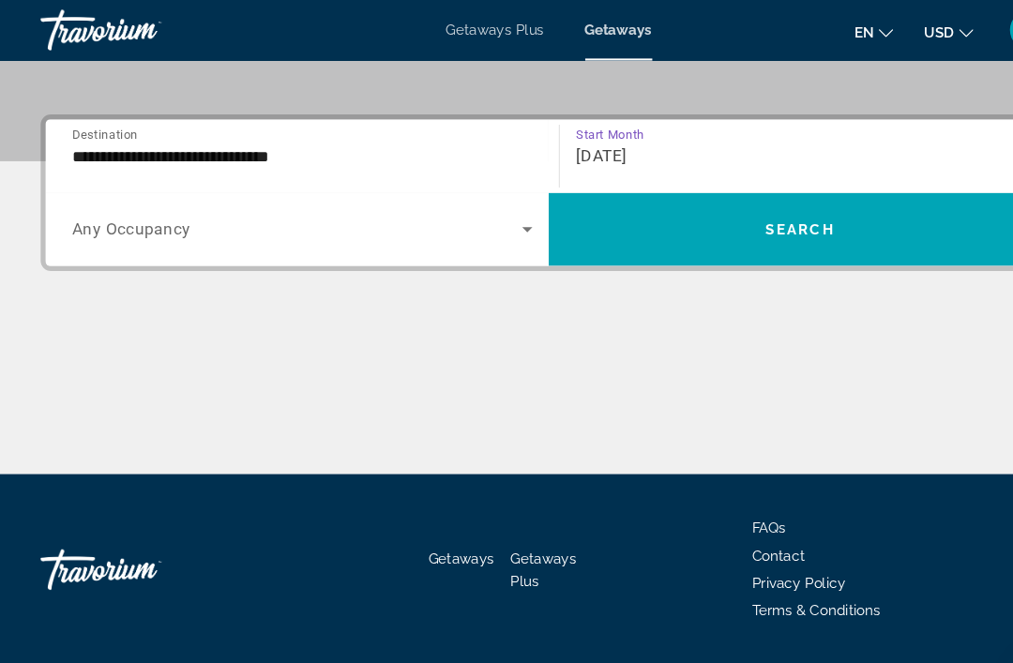
click at [766, 221] on span "Search widget" at bounding box center [739, 212] width 465 height 45
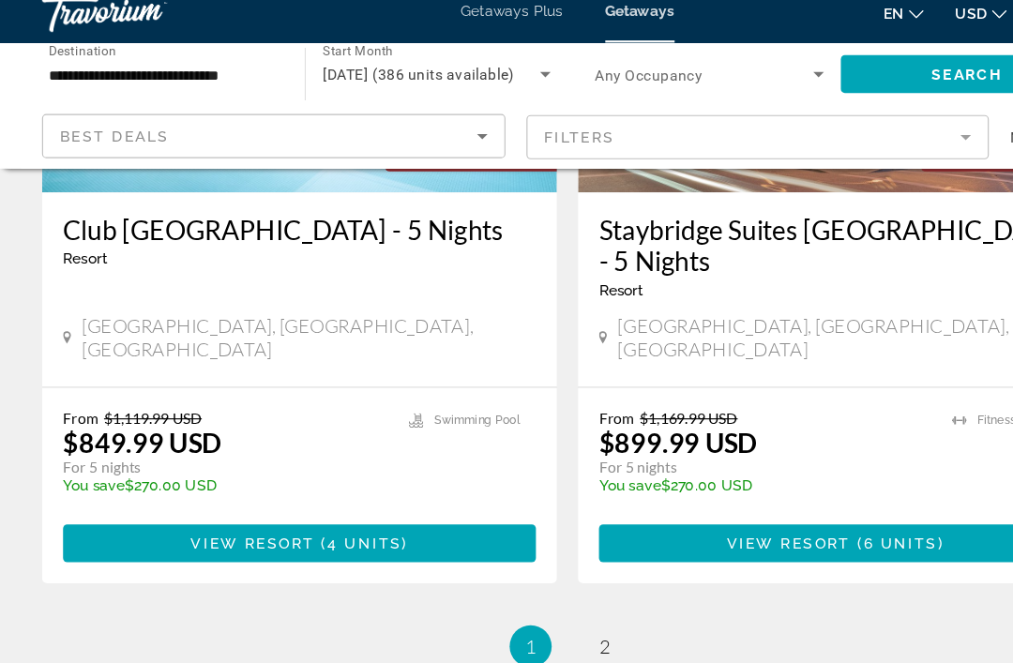
scroll to position [3847, 0]
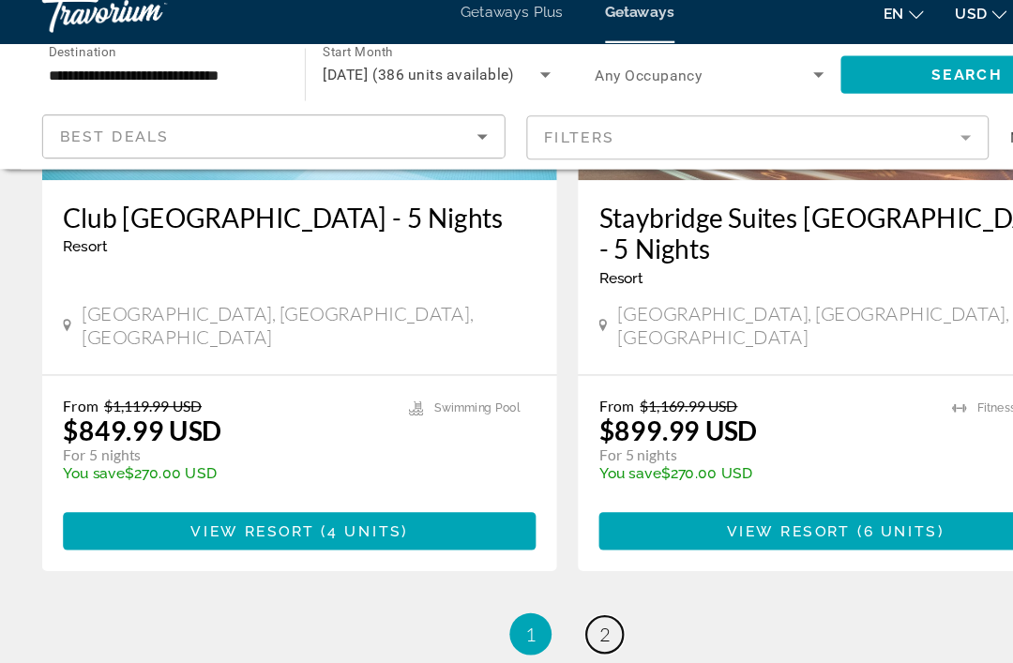
click at [533, 569] on link "page 2" at bounding box center [540, 585] width 33 height 33
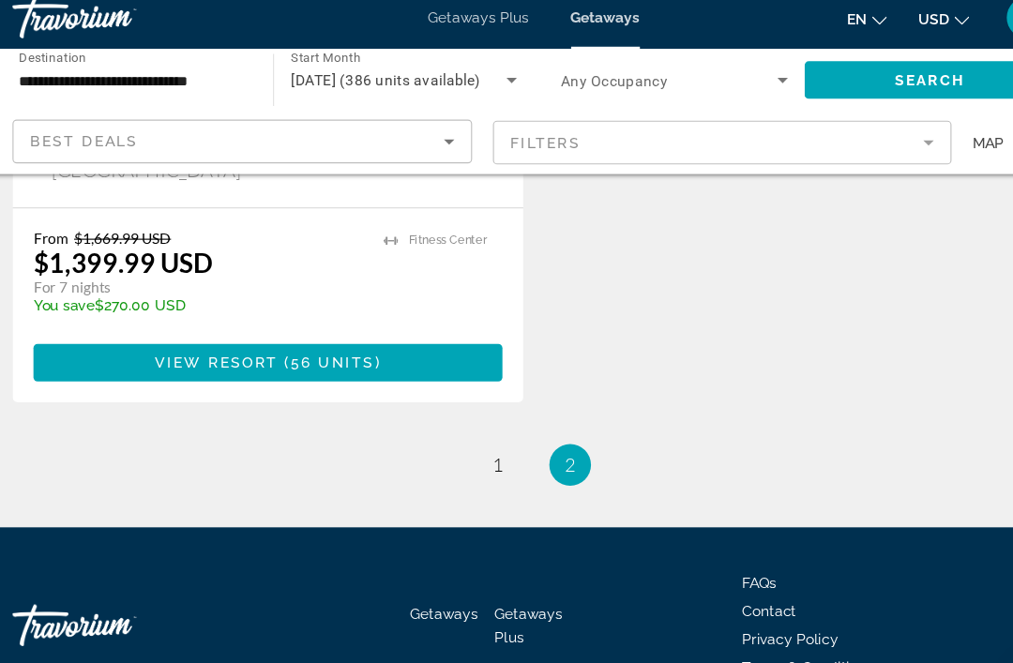
scroll to position [1210, 0]
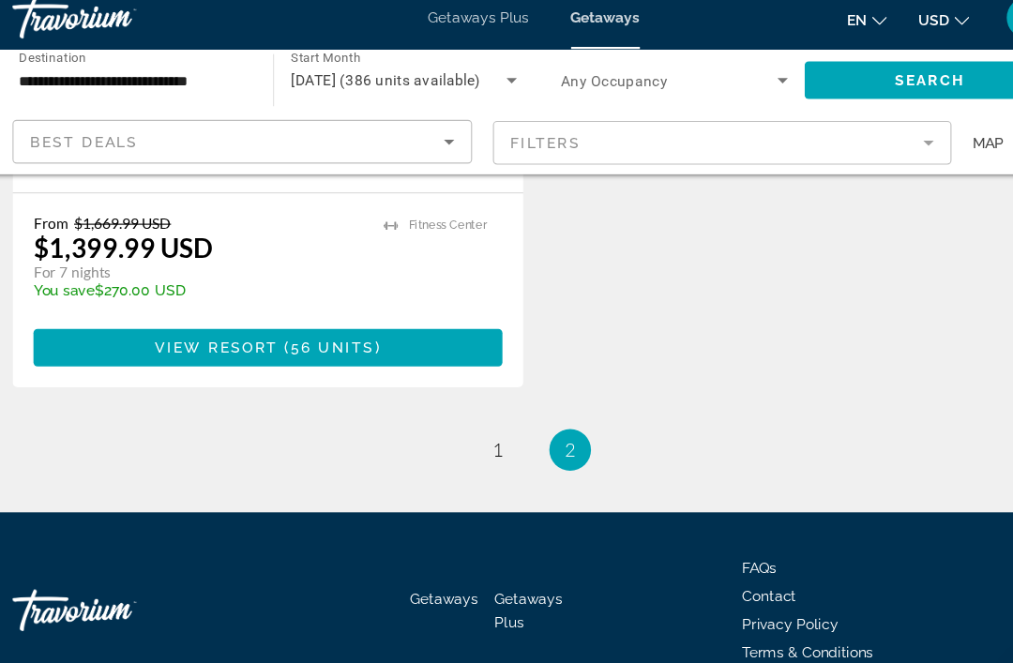
click at [400, 544] on span "Getaways" at bounding box center [426, 551] width 61 height 15
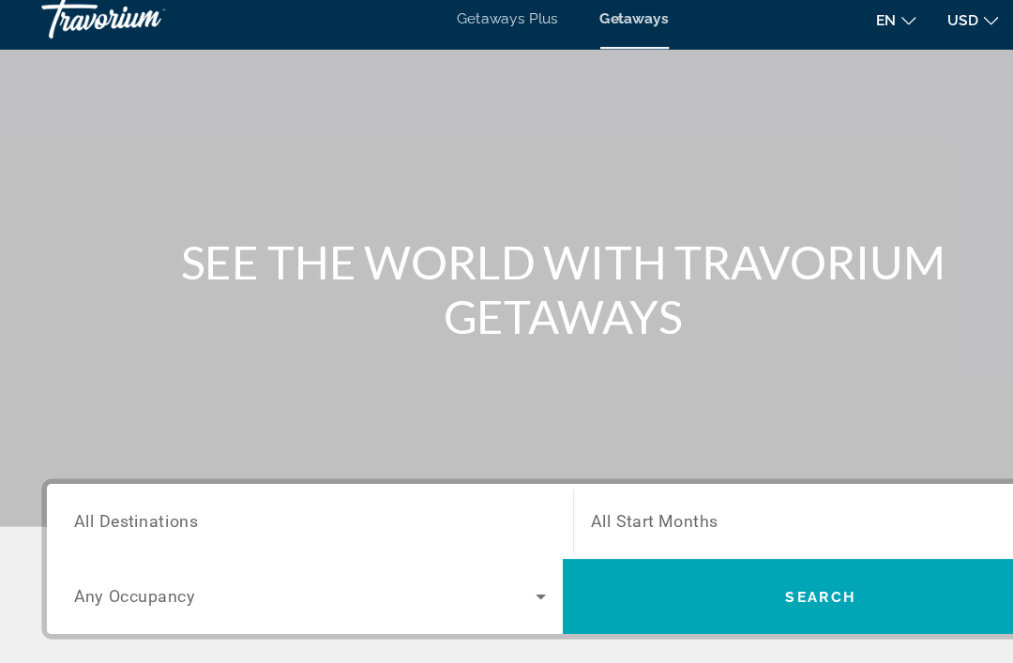
click at [213, 480] on input "Destination All Destinations" at bounding box center [279, 482] width 425 height 23
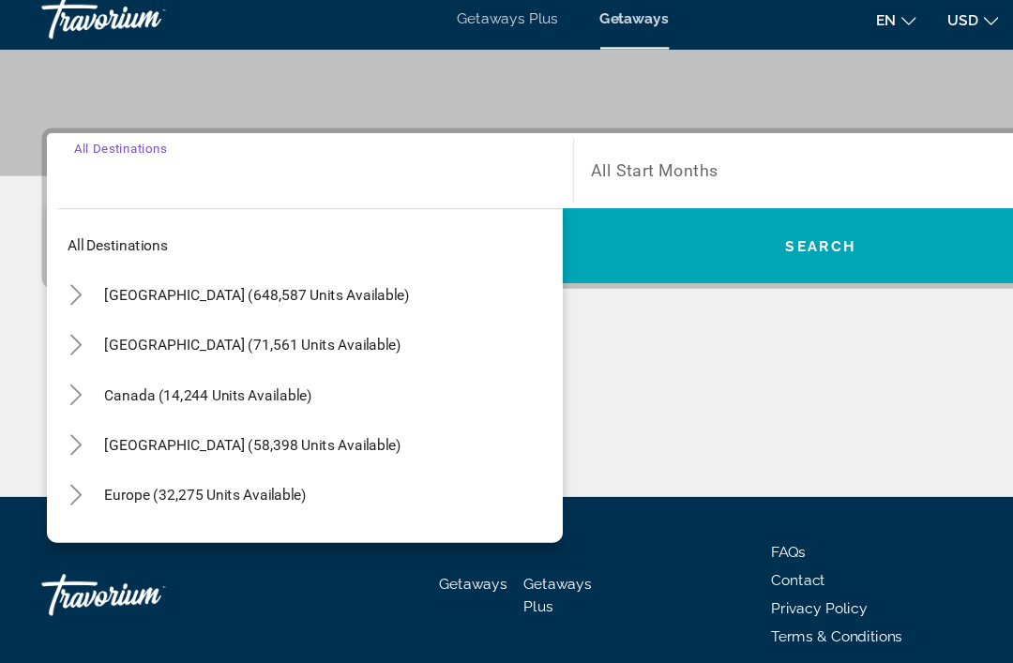
scroll to position [418, 0]
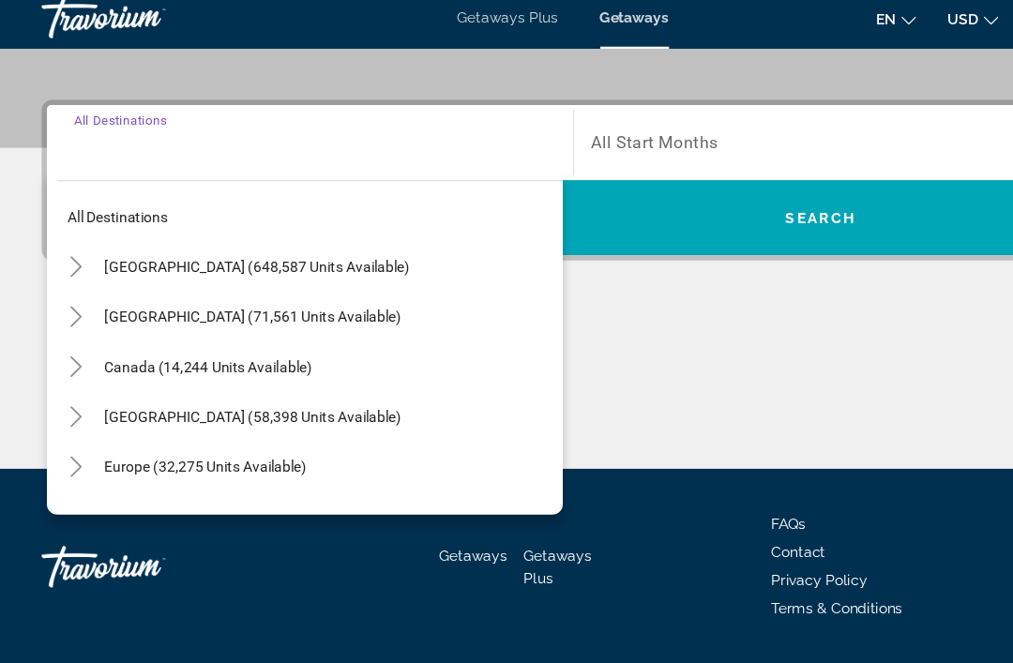
click at [210, 245] on span "[GEOGRAPHIC_DATA] (648,587 units available)" at bounding box center [231, 252] width 275 height 15
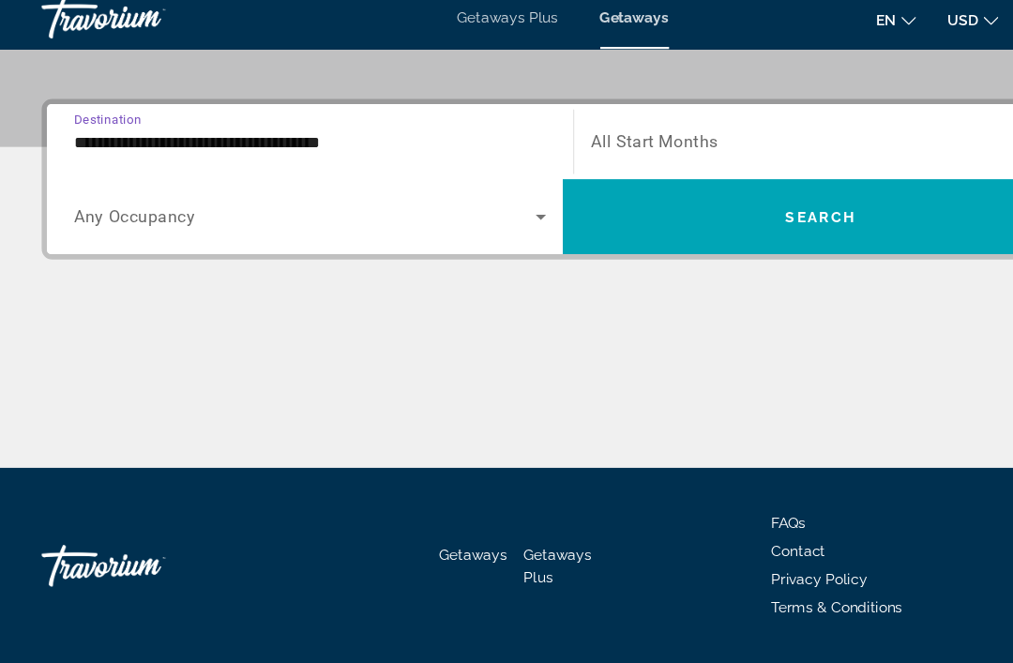
click at [154, 219] on div "Search widget" at bounding box center [279, 207] width 425 height 53
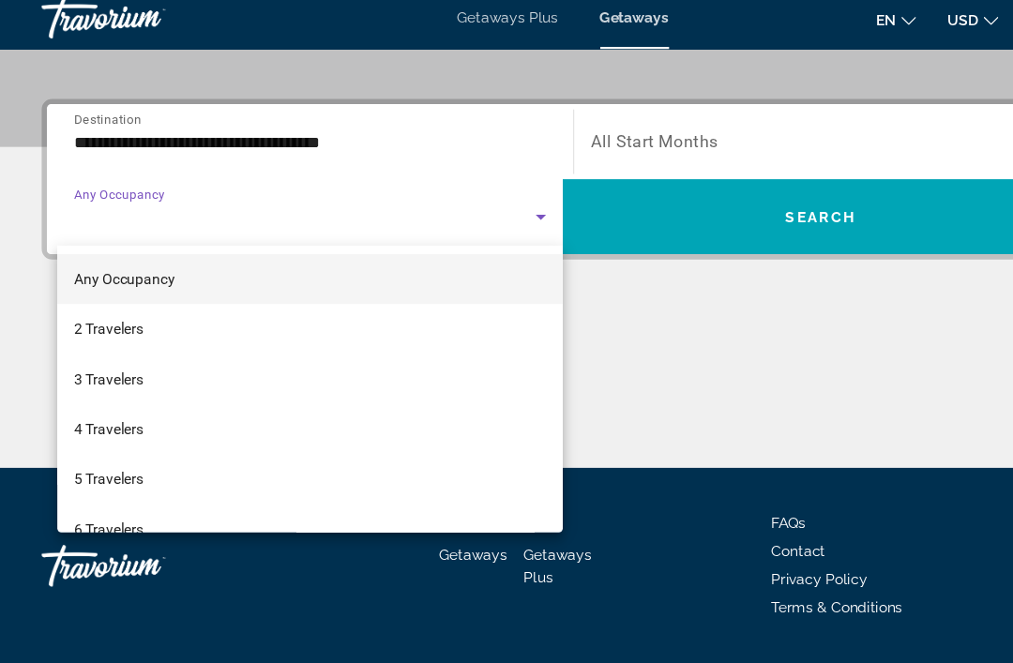
click at [203, 135] on div at bounding box center [506, 331] width 1013 height 663
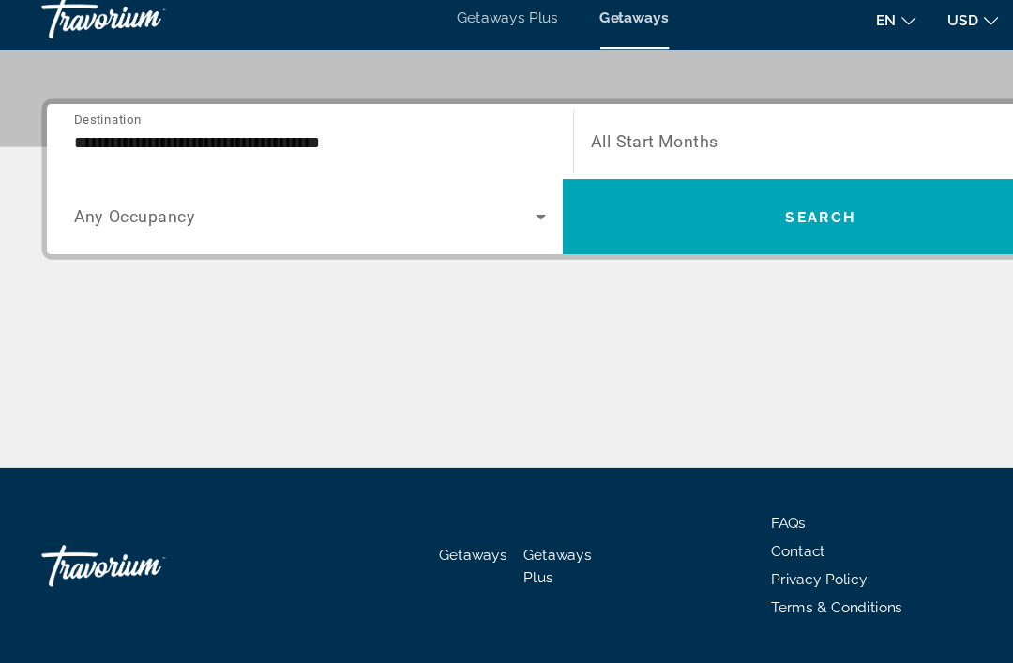
click at [225, 135] on input "**********" at bounding box center [279, 141] width 425 height 23
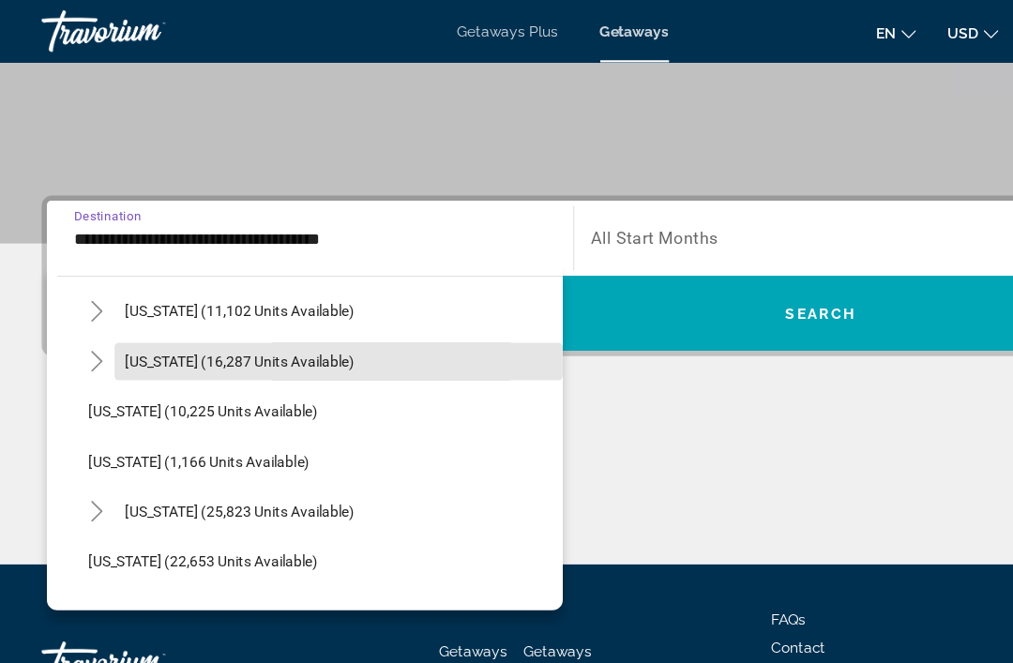
scroll to position [1679, 0]
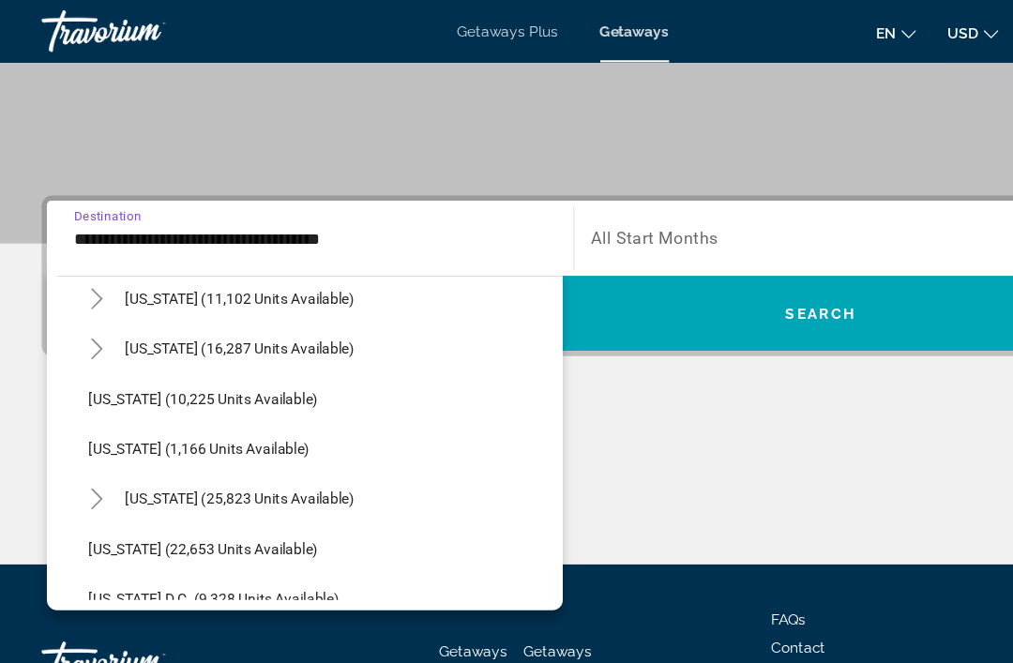
click at [273, 455] on span "[US_STATE] (25,823 units available)" at bounding box center [216, 449] width 206 height 15
type input "**********"
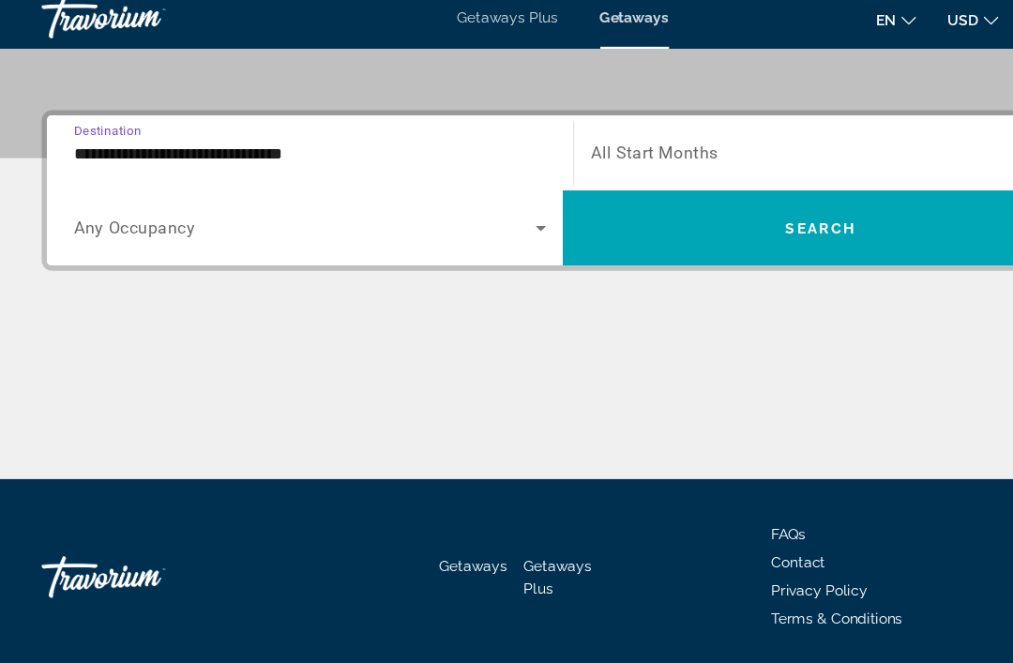
scroll to position [418, 0]
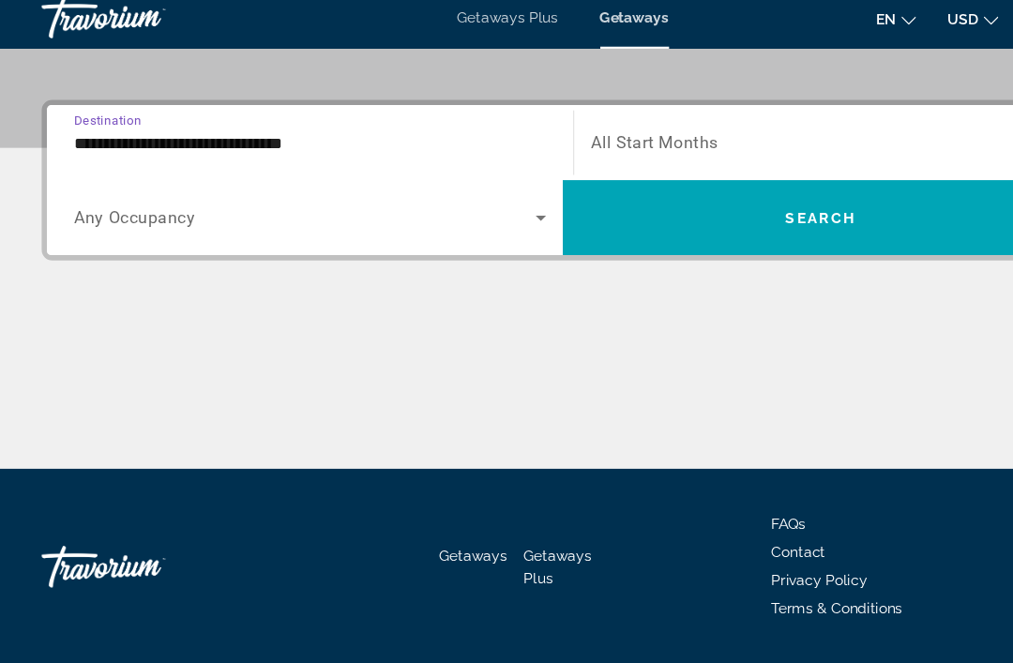
click at [716, 220] on span "Search widget" at bounding box center [739, 209] width 465 height 68
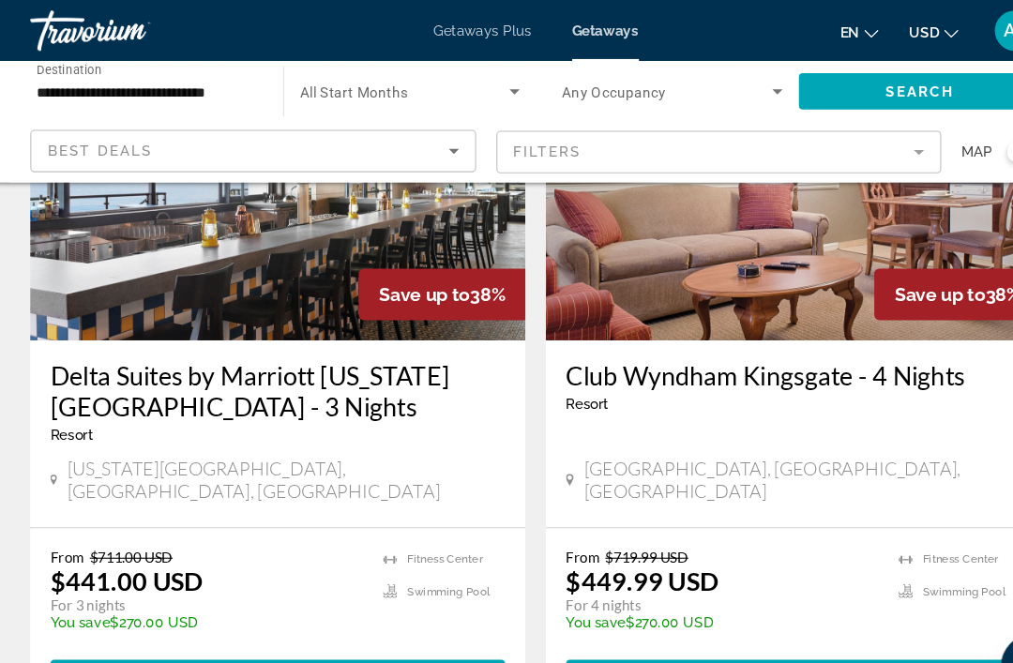
scroll to position [2939, 0]
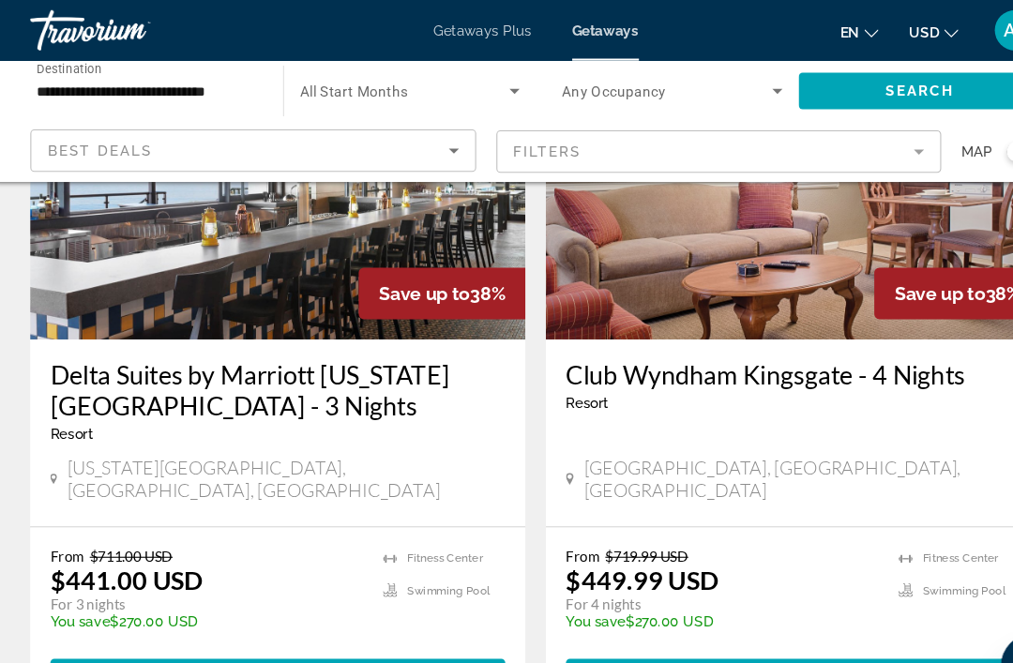
click at [724, 621] on span "View Resort" at bounding box center [694, 628] width 111 height 15
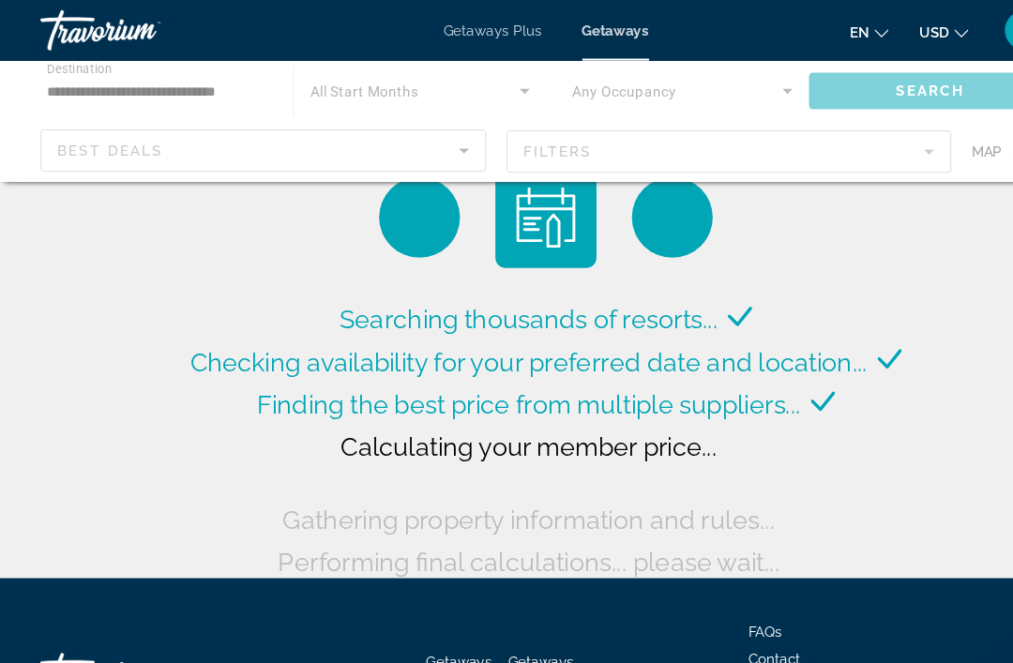
click at [84, 82] on div "Main content" at bounding box center [506, 112] width 1013 height 113
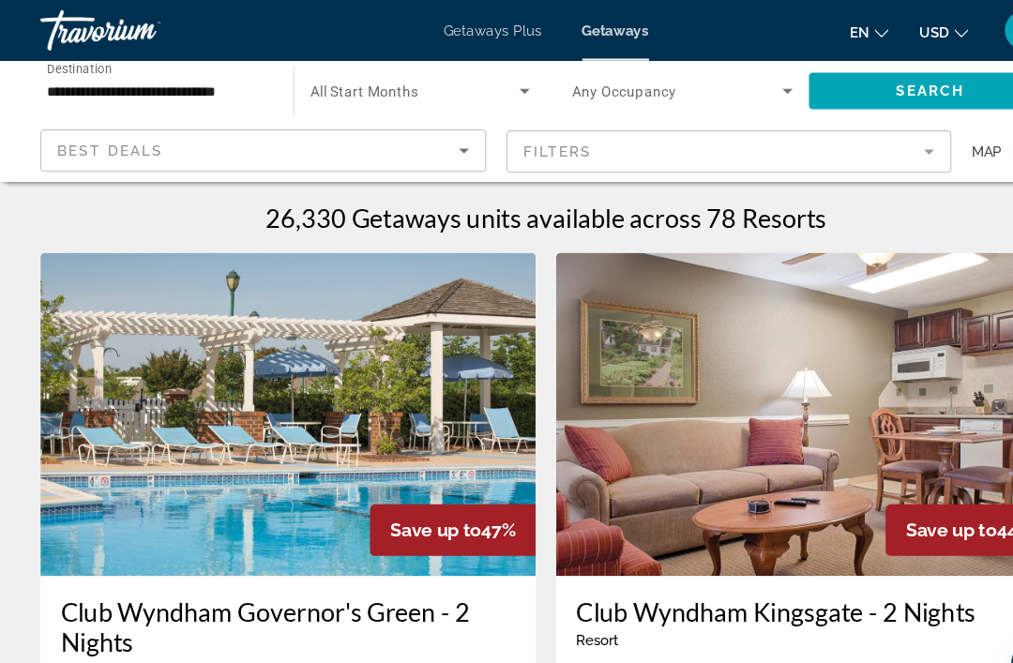
click at [220, 86] on input "**********" at bounding box center [145, 85] width 205 height 23
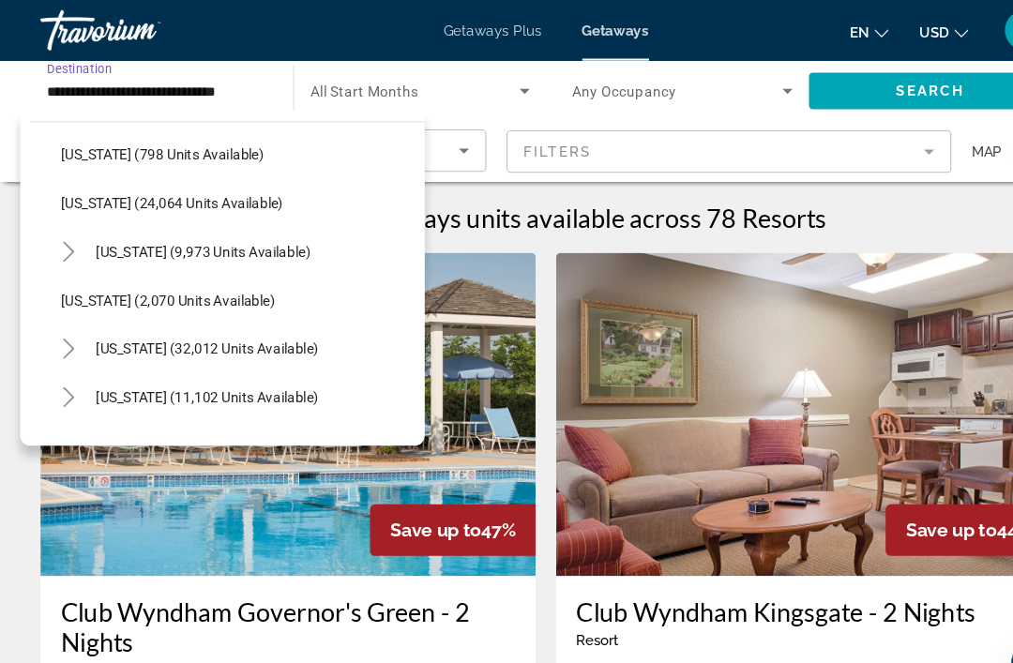
scroll to position [1443, 0]
click at [256, 226] on span "[US_STATE] (9,973 units available)" at bounding box center [188, 233] width 199 height 15
type input "**********"
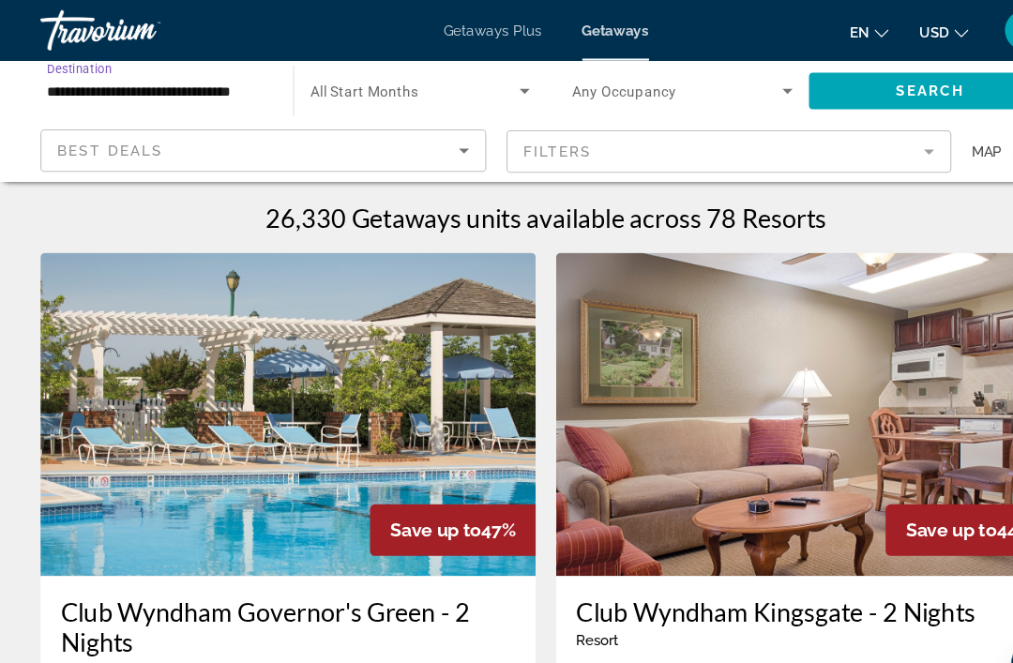
click at [493, 80] on icon "Search widget" at bounding box center [487, 84] width 23 height 23
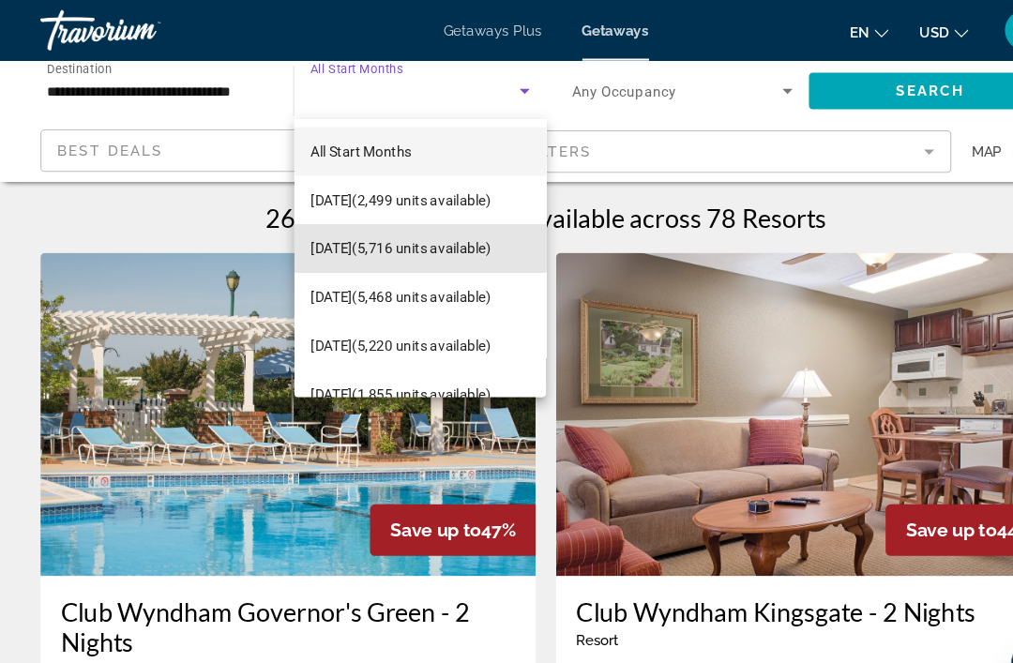
click at [363, 221] on span "[DATE] (5,716 units available)" at bounding box center [371, 231] width 167 height 23
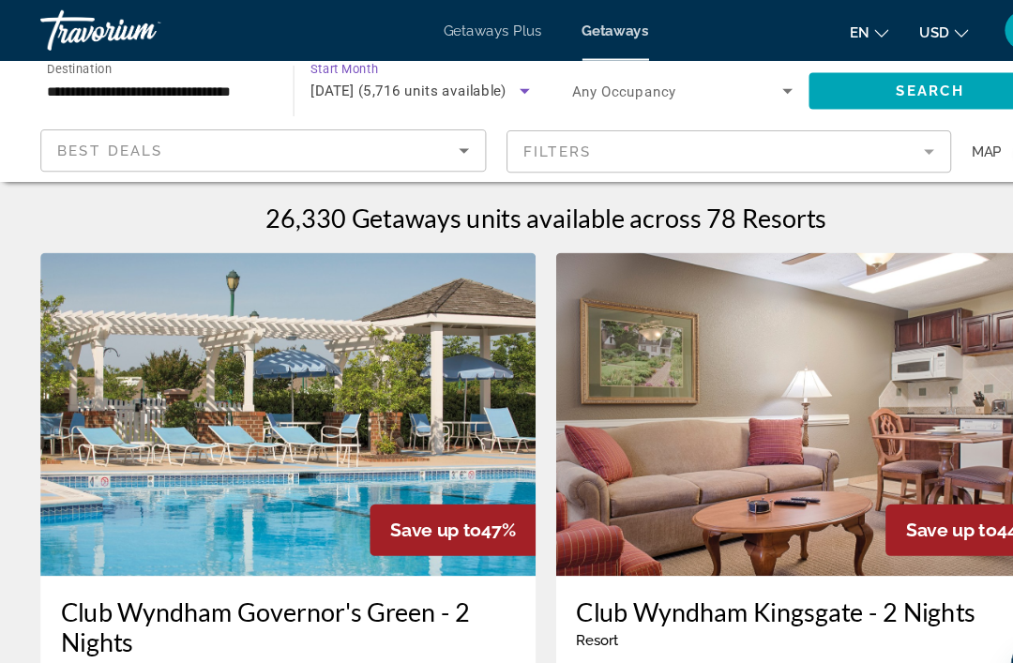
click at [853, 85] on span "Search" at bounding box center [863, 84] width 64 height 15
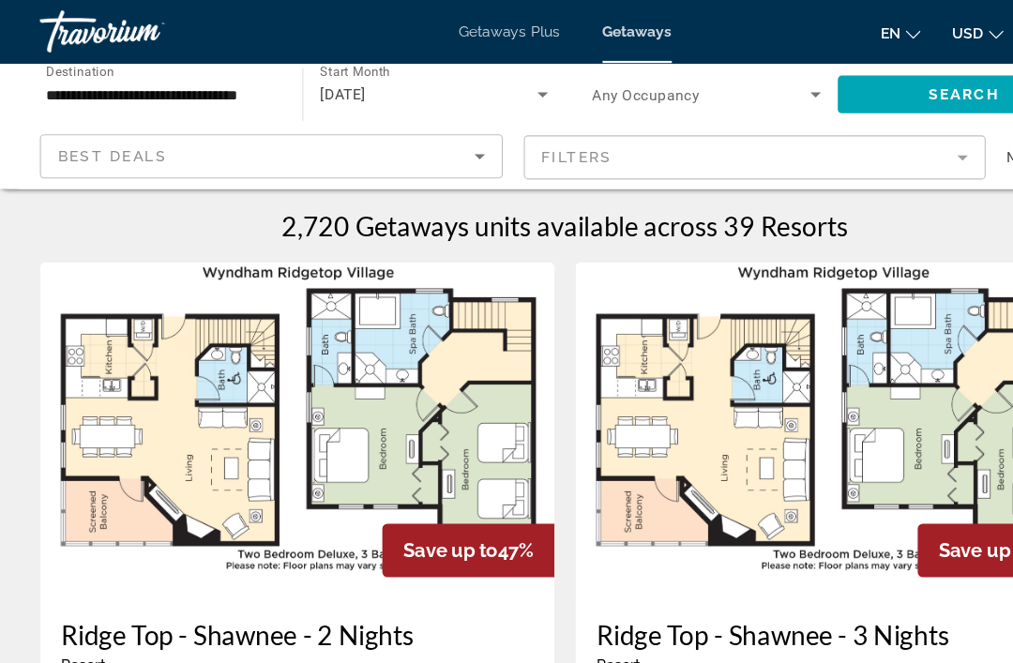
click at [724, 75] on icon "Search widget" at bounding box center [731, 84] width 23 height 23
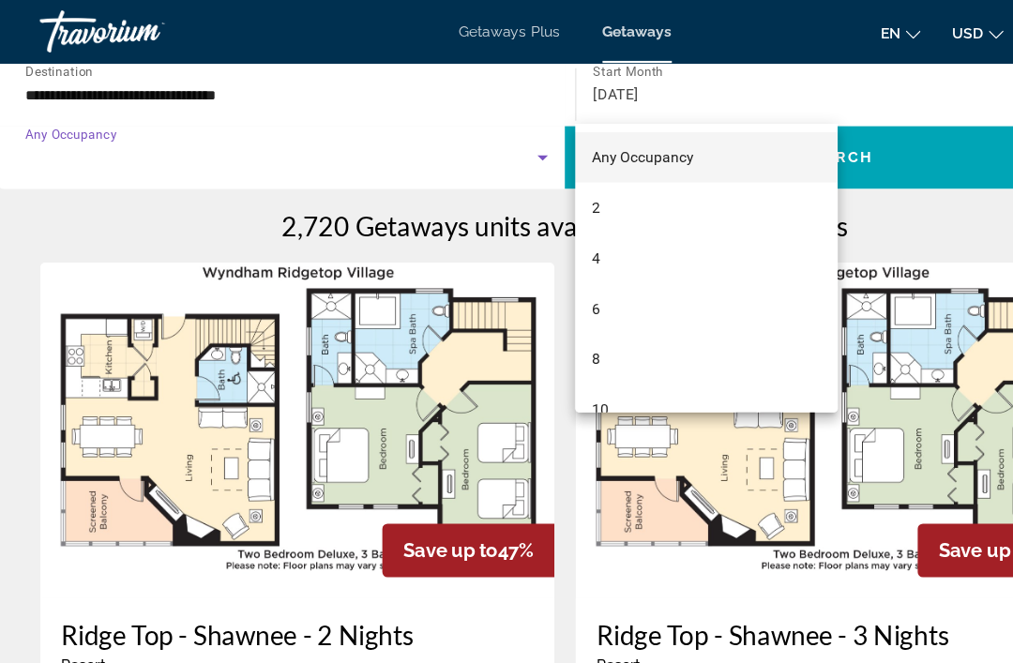
click at [475, 136] on div at bounding box center [506, 331] width 1013 height 663
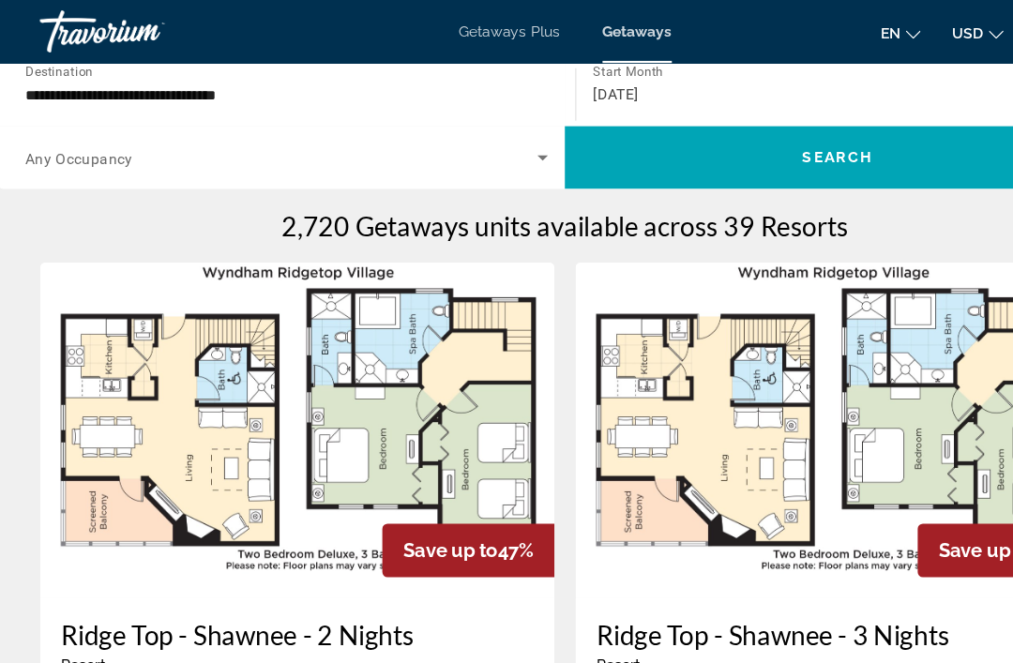
click at [156, 36] on div "Travorium" at bounding box center [132, 28] width 188 height 49
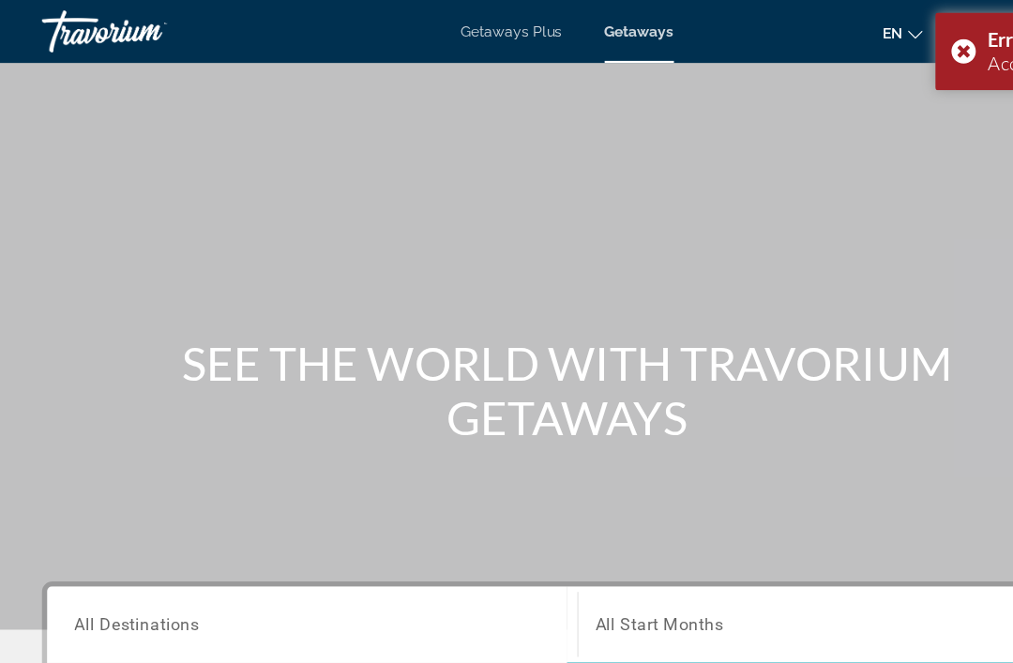
click at [456, 30] on span "Getaways Plus" at bounding box center [457, 28] width 91 height 15
